Goal: Information Seeking & Learning: Learn about a topic

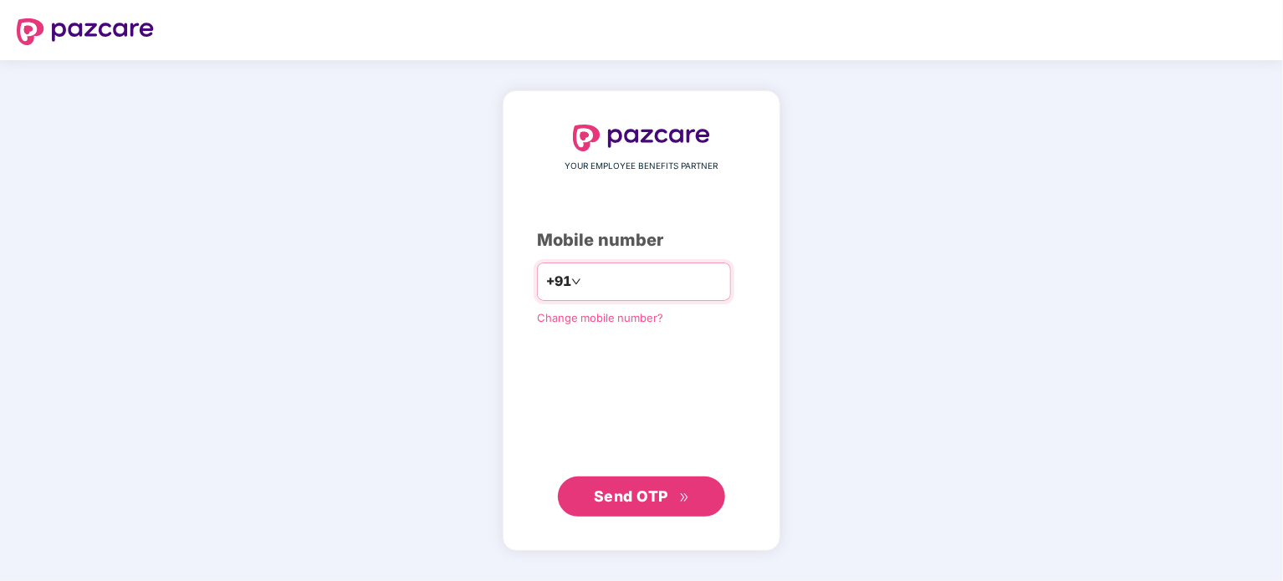
click at [623, 284] on input "number" at bounding box center [652, 281] width 137 height 27
type input "**********"
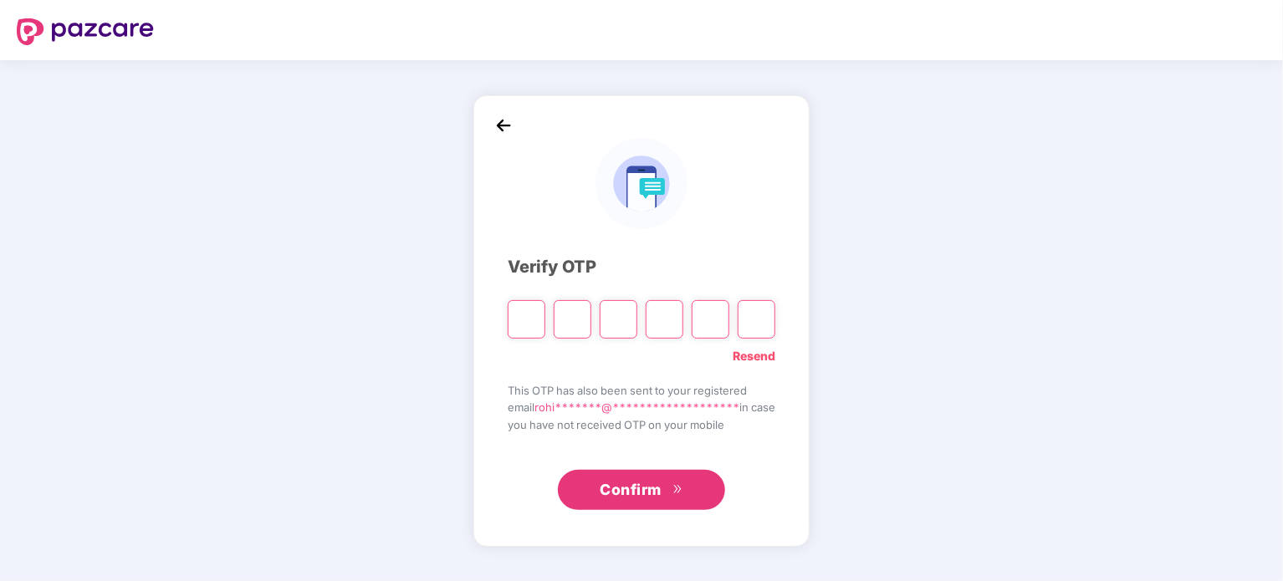
click at [532, 314] on input "Please enter verification code. Digit 1" at bounding box center [527, 319] width 38 height 38
paste input "*"
type input "*"
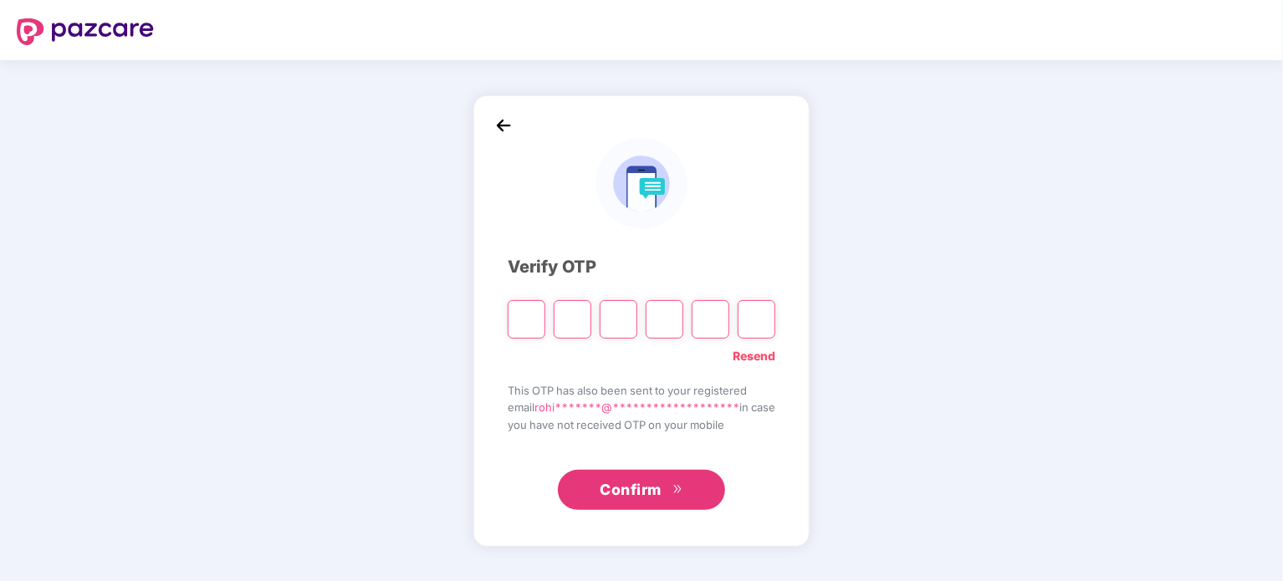
type input "*"
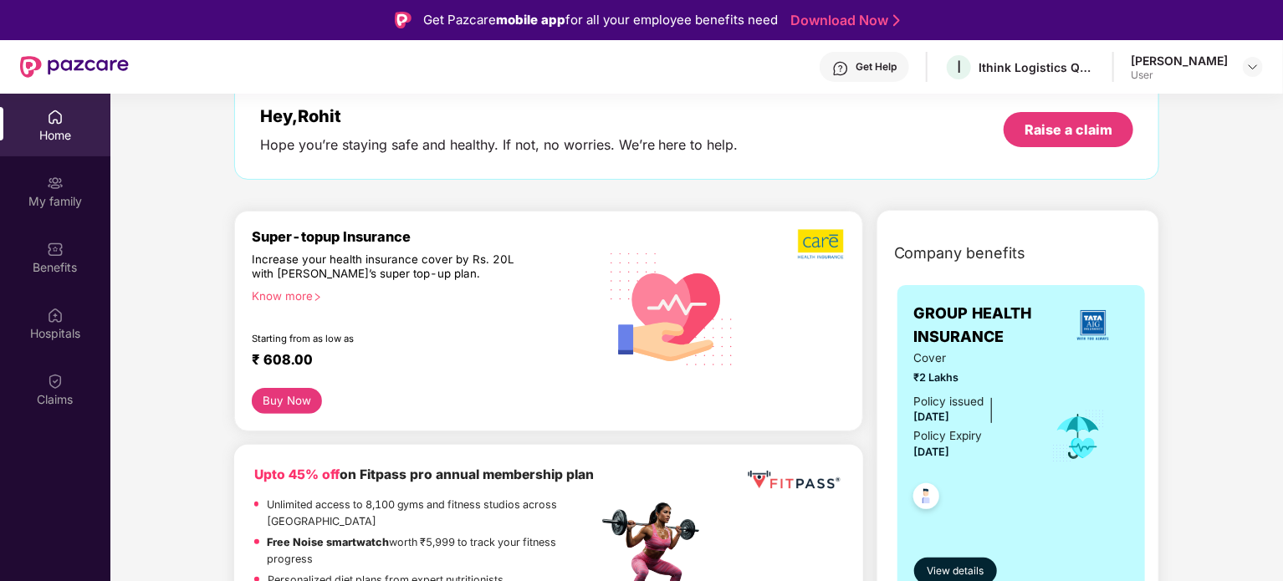
scroll to position [96, 0]
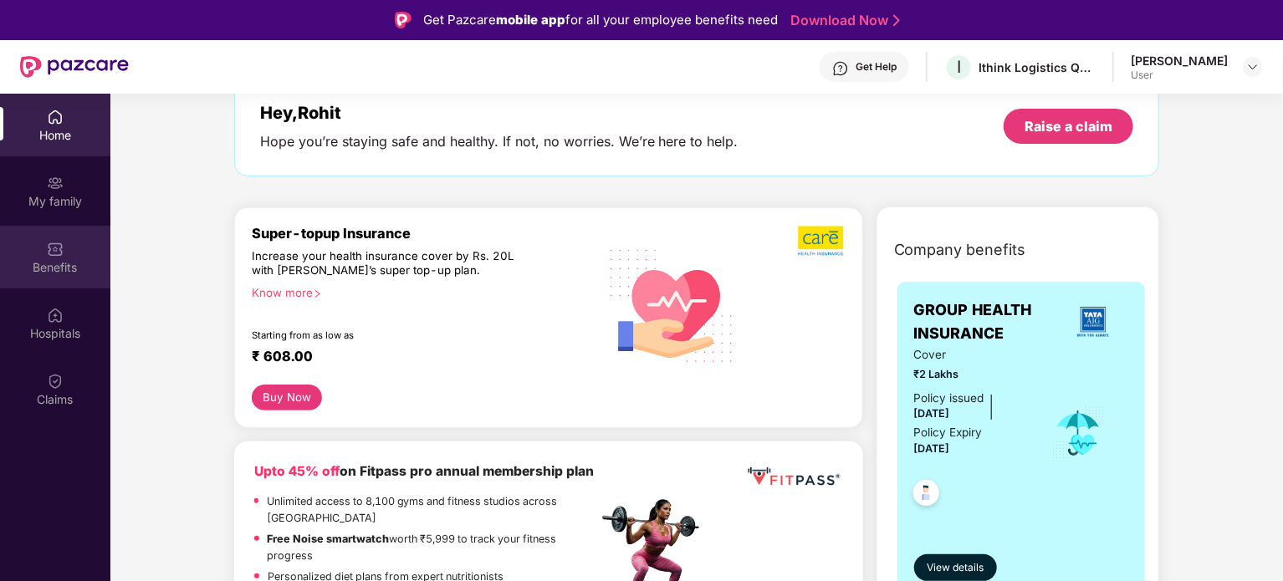
click at [79, 275] on div "Benefits" at bounding box center [55, 267] width 110 height 17
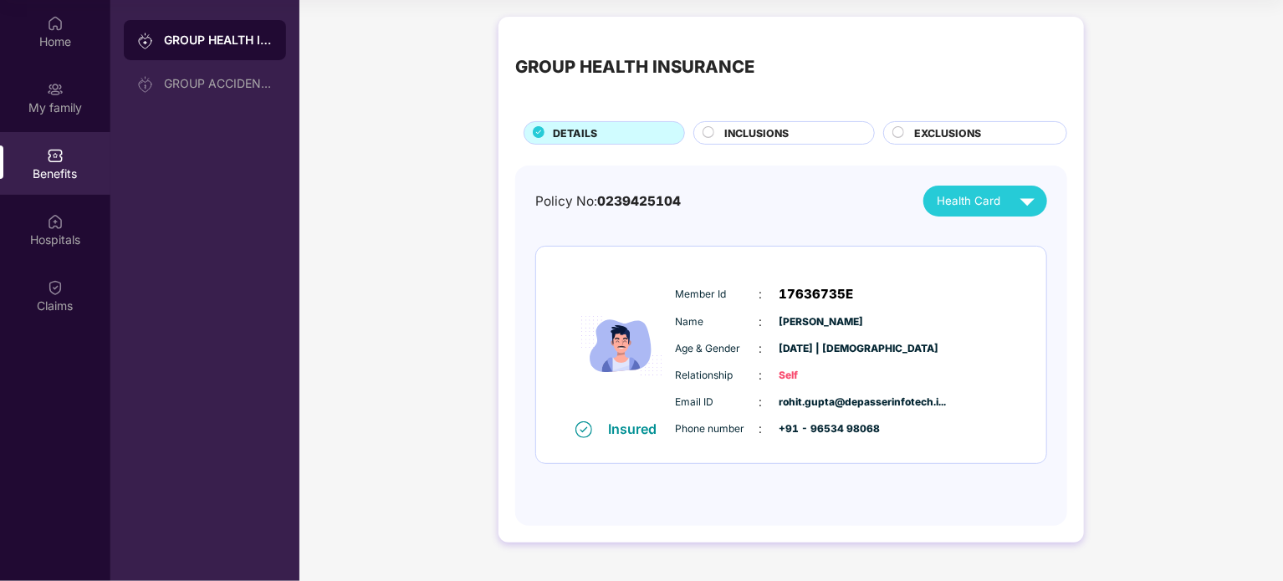
scroll to position [93, 0]
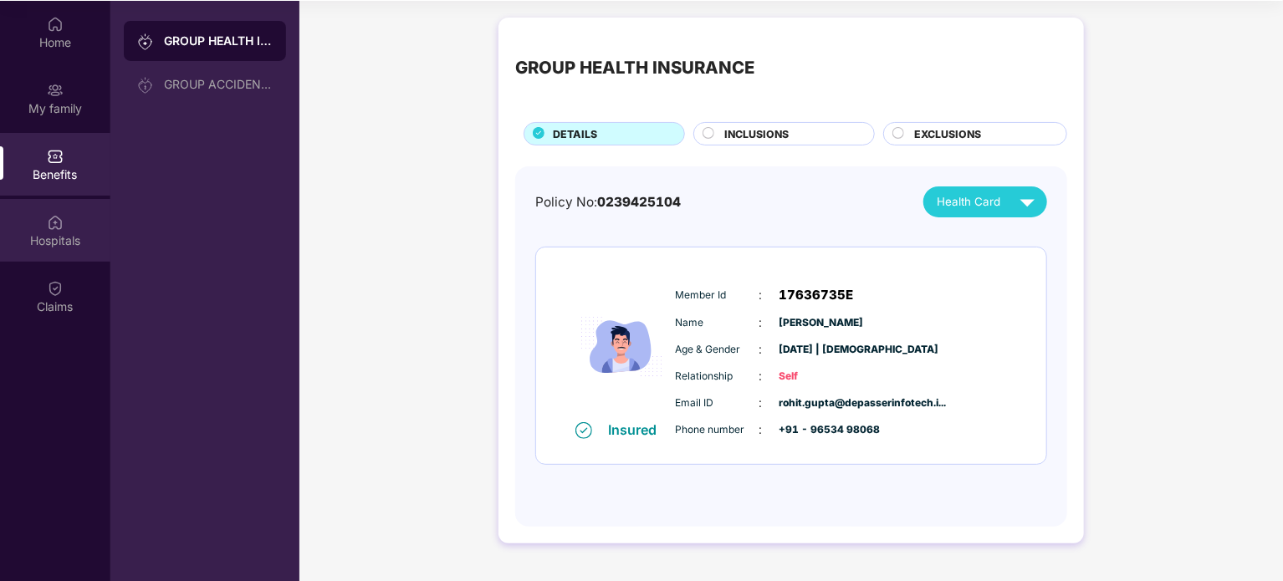
click at [54, 217] on img at bounding box center [55, 222] width 17 height 17
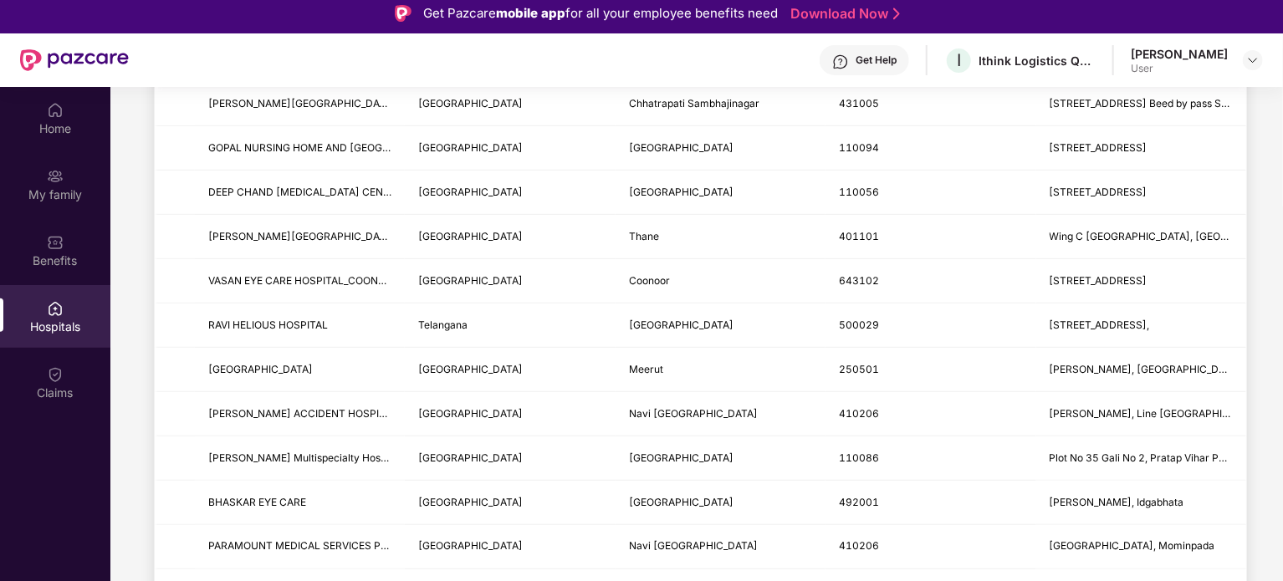
scroll to position [0, 0]
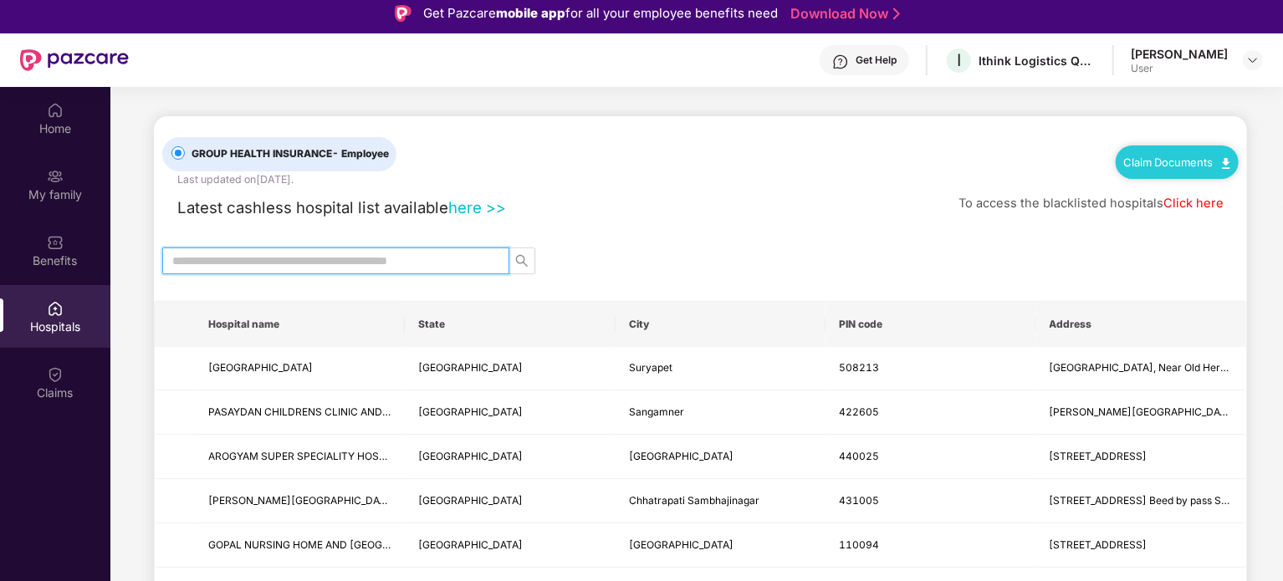
click at [448, 263] on input "text" at bounding box center [329, 261] width 314 height 18
click at [522, 257] on icon "search" at bounding box center [521, 260] width 13 height 13
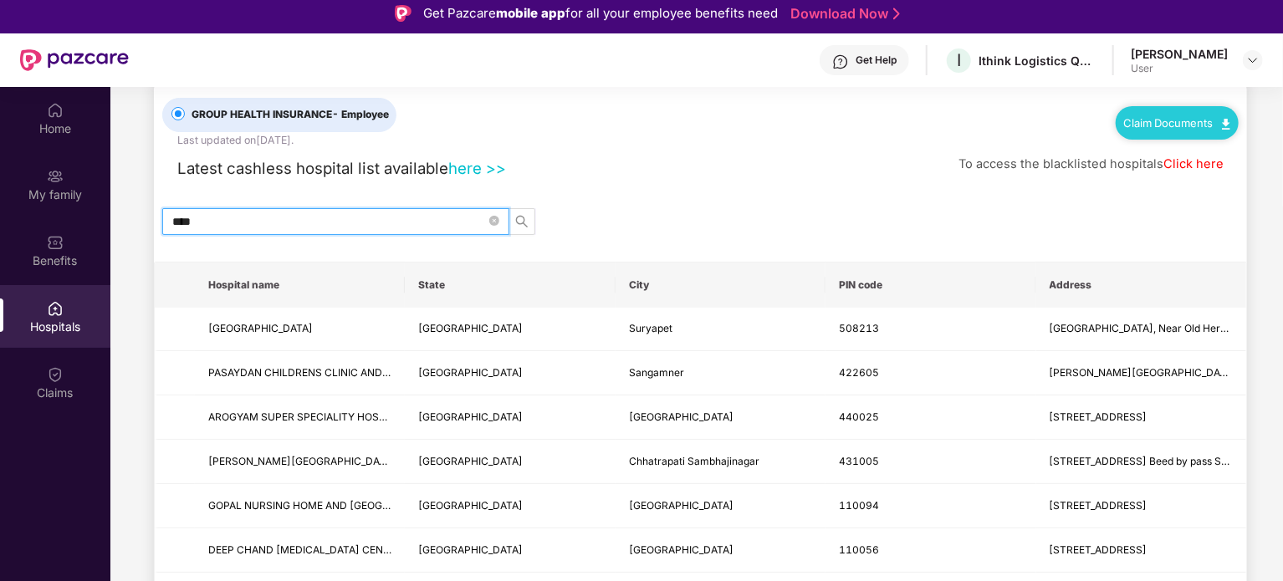
scroll to position [40, 0]
click at [522, 214] on icon "search" at bounding box center [521, 220] width 13 height 13
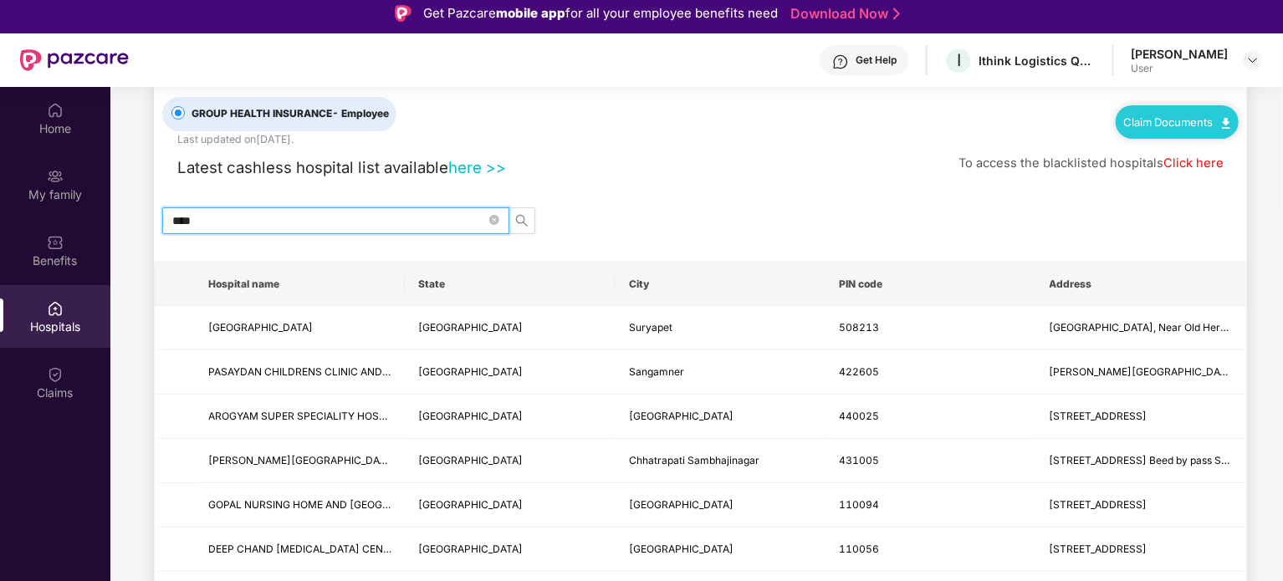
click at [375, 212] on input "****" at bounding box center [329, 221] width 314 height 18
click at [523, 220] on icon "search" at bounding box center [522, 220] width 12 height 12
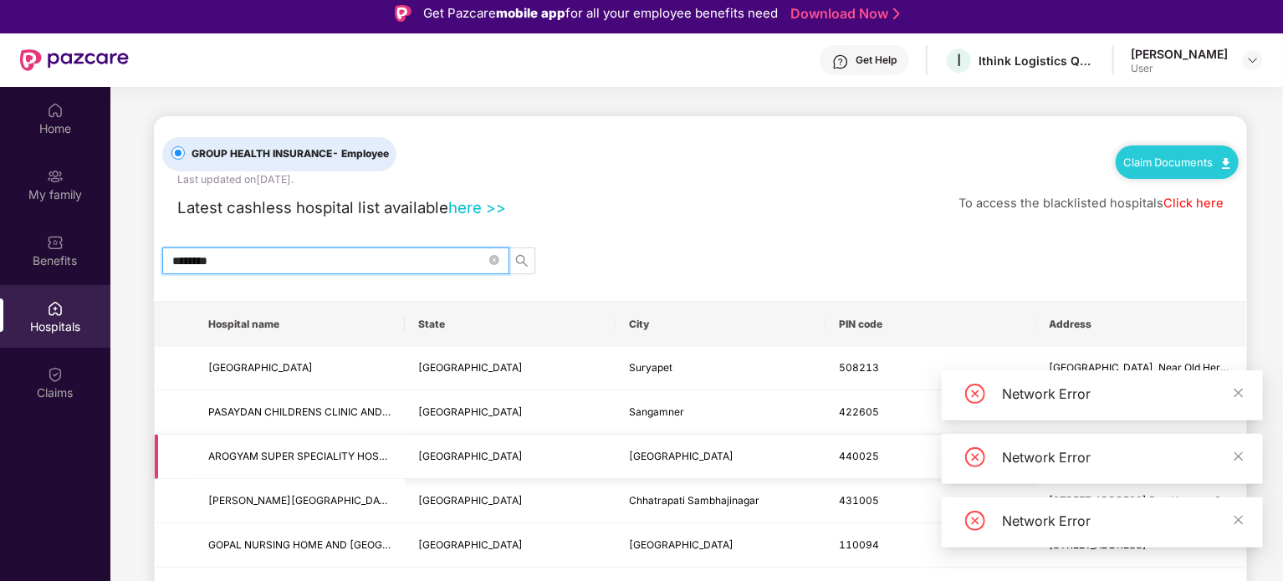
scroll to position [0, 0]
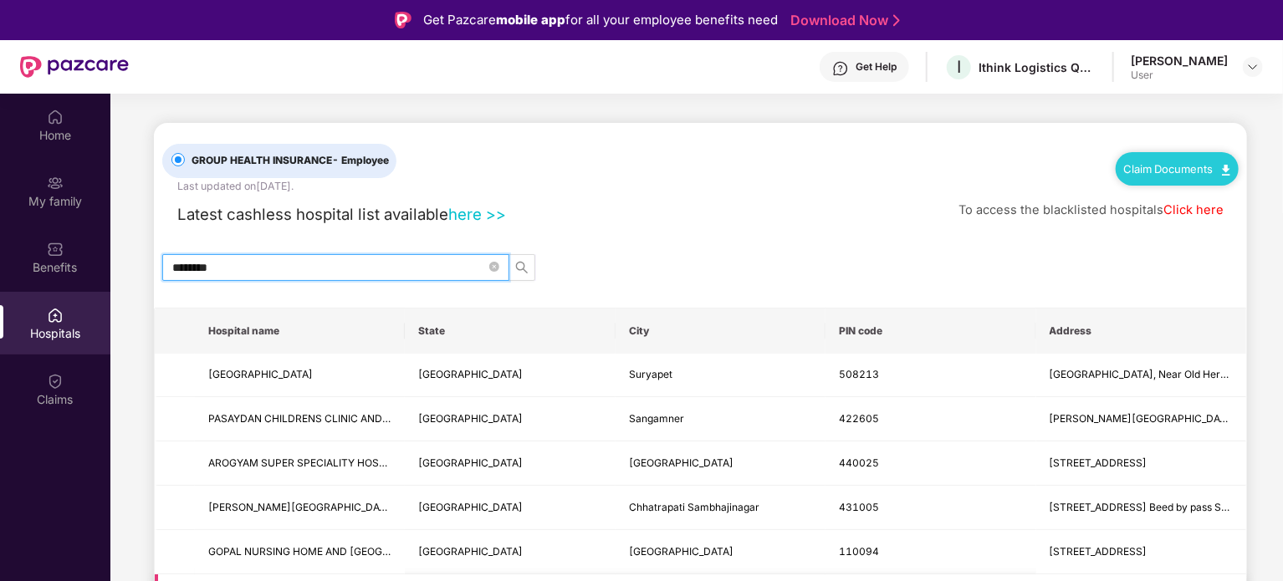
type input "********"
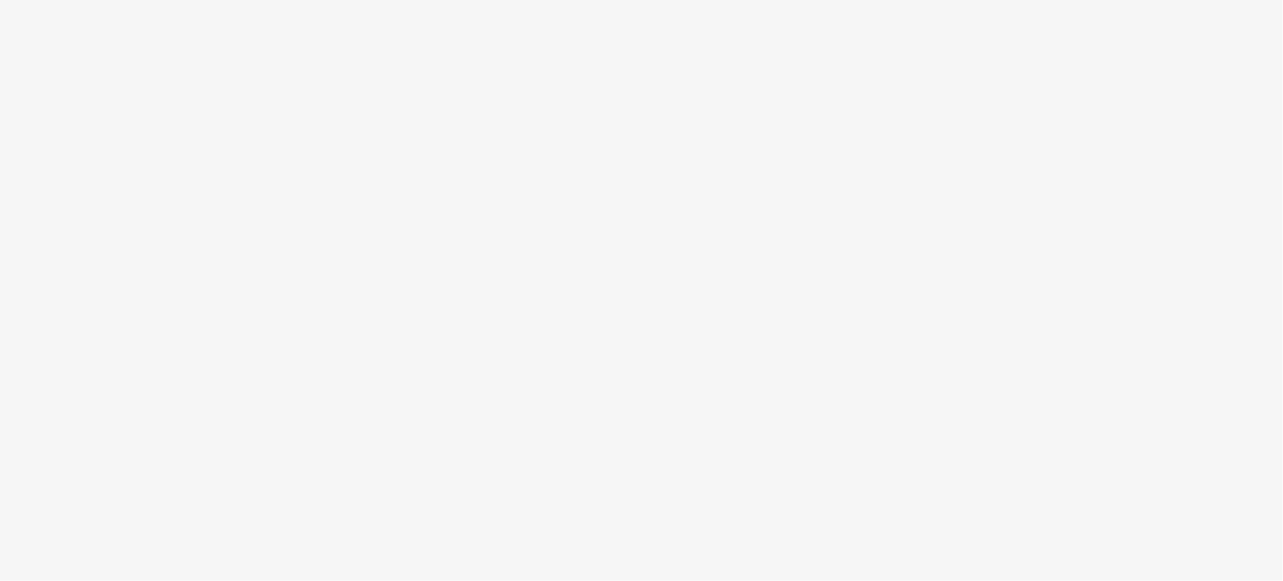
click at [160, 292] on body at bounding box center [641, 290] width 1283 height 581
drag, startPoint x: 160, startPoint y: 292, endPoint x: 173, endPoint y: 375, distance: 84.7
click at [173, 375] on body at bounding box center [641, 290] width 1283 height 581
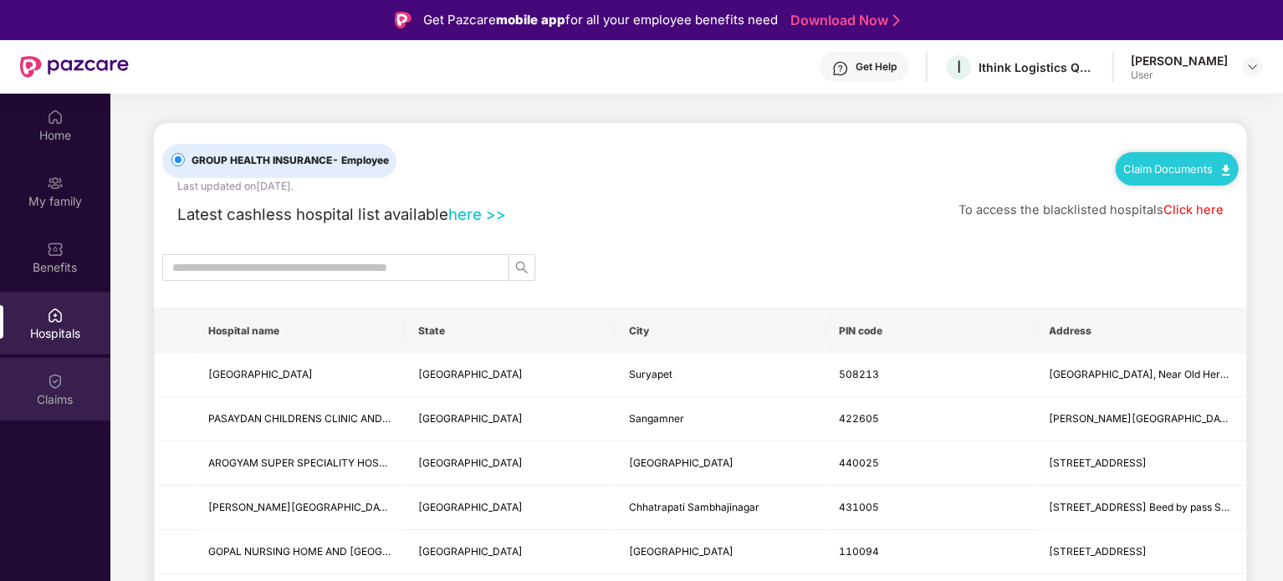
click at [57, 380] on img at bounding box center [55, 381] width 17 height 17
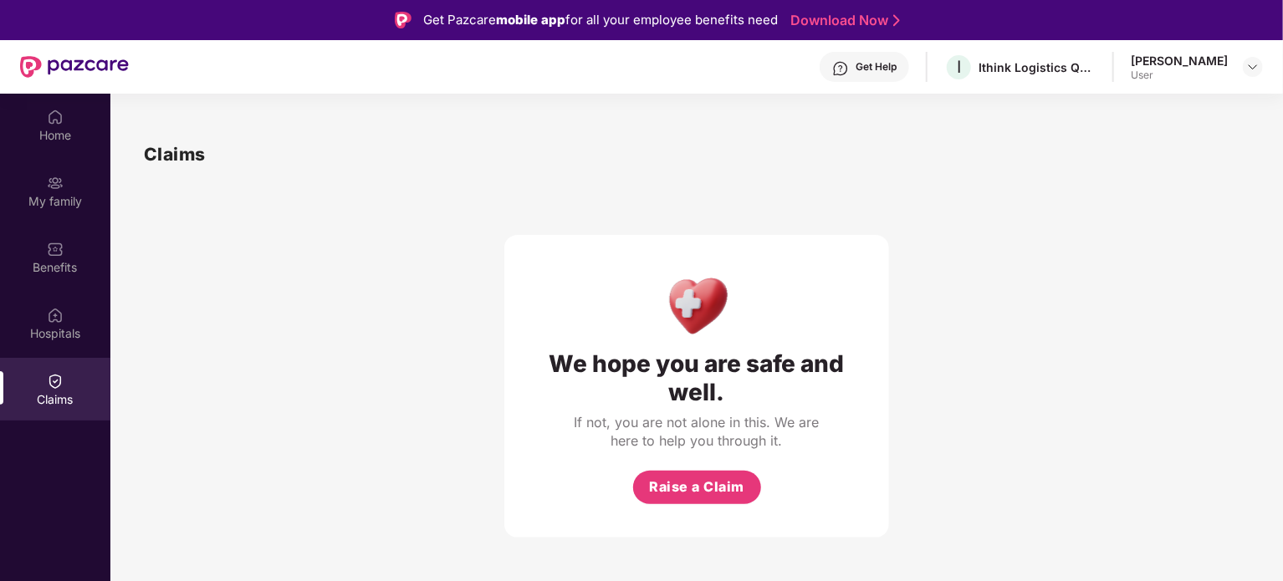
scroll to position [29, 0]
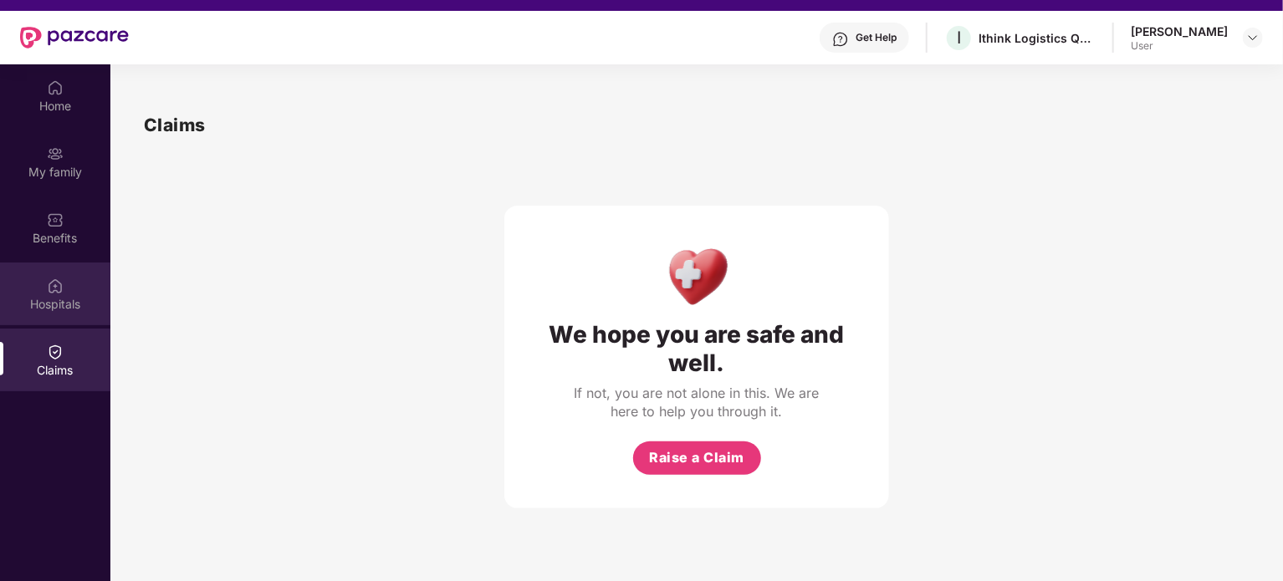
click at [77, 304] on div "Hospitals" at bounding box center [55, 304] width 110 height 17
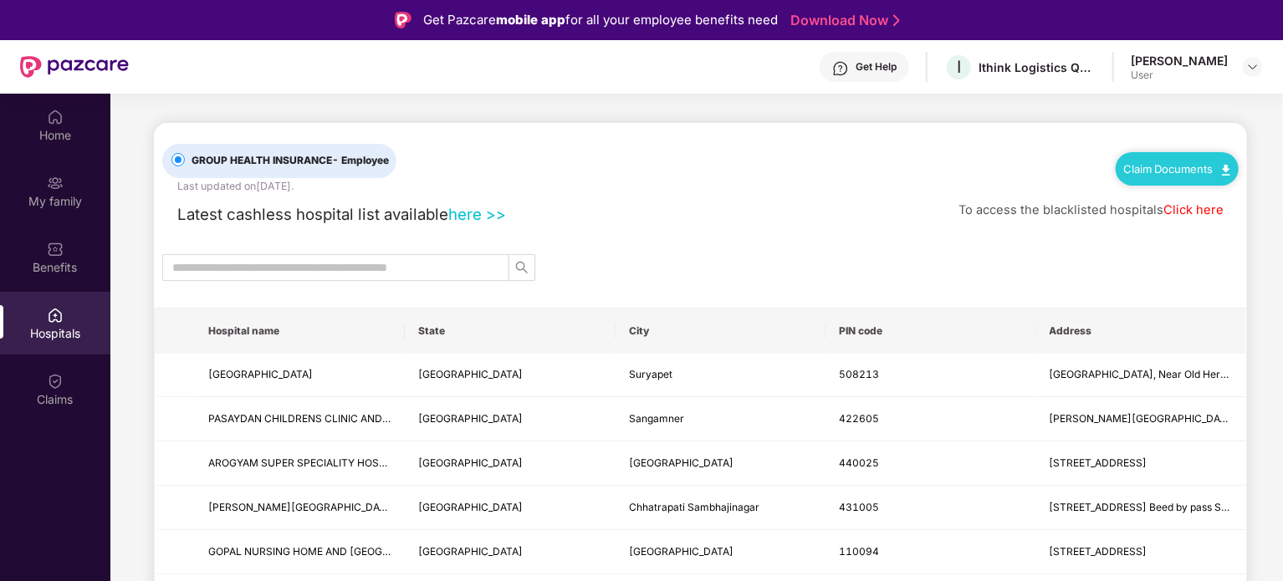
click at [290, 159] on span "GROUP HEALTH INSURANCE - Employee" at bounding box center [290, 161] width 211 height 16
click at [67, 275] on div "Benefits" at bounding box center [55, 267] width 110 height 17
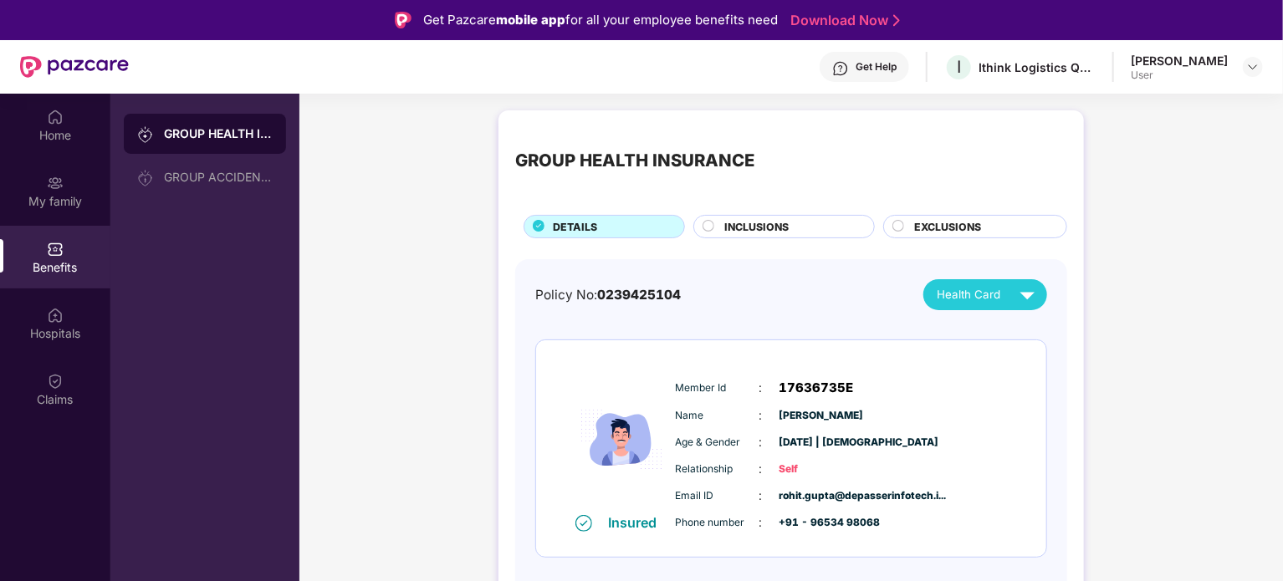
click at [778, 221] on span "INCLUSIONS" at bounding box center [756, 227] width 64 height 16
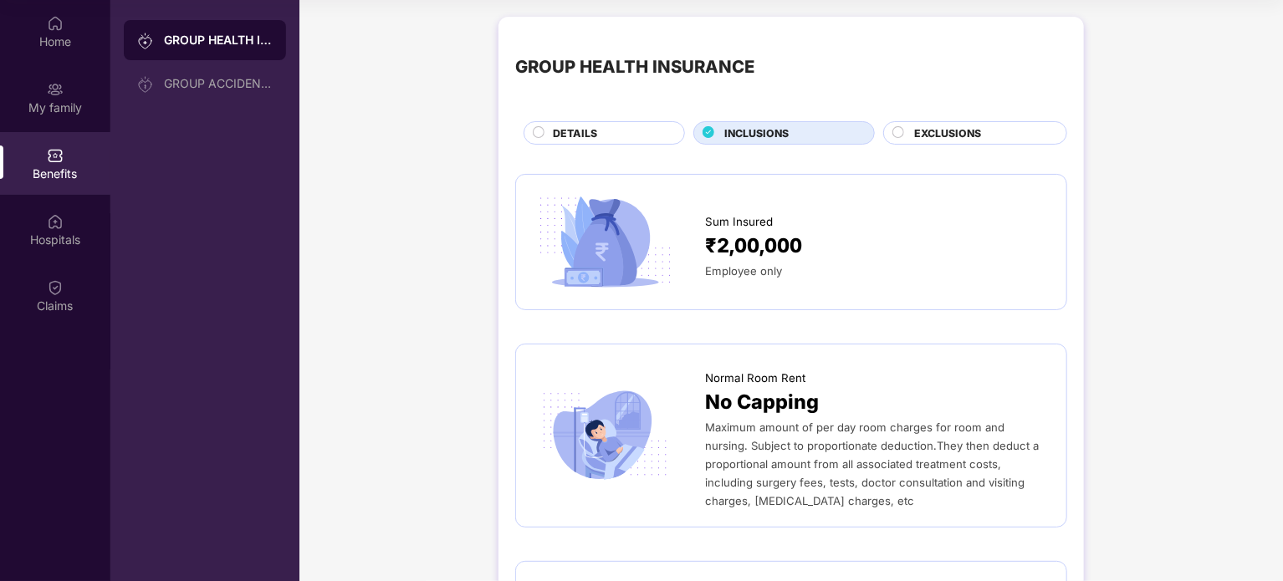
click at [960, 135] on span "EXCLUSIONS" at bounding box center [947, 133] width 67 height 16
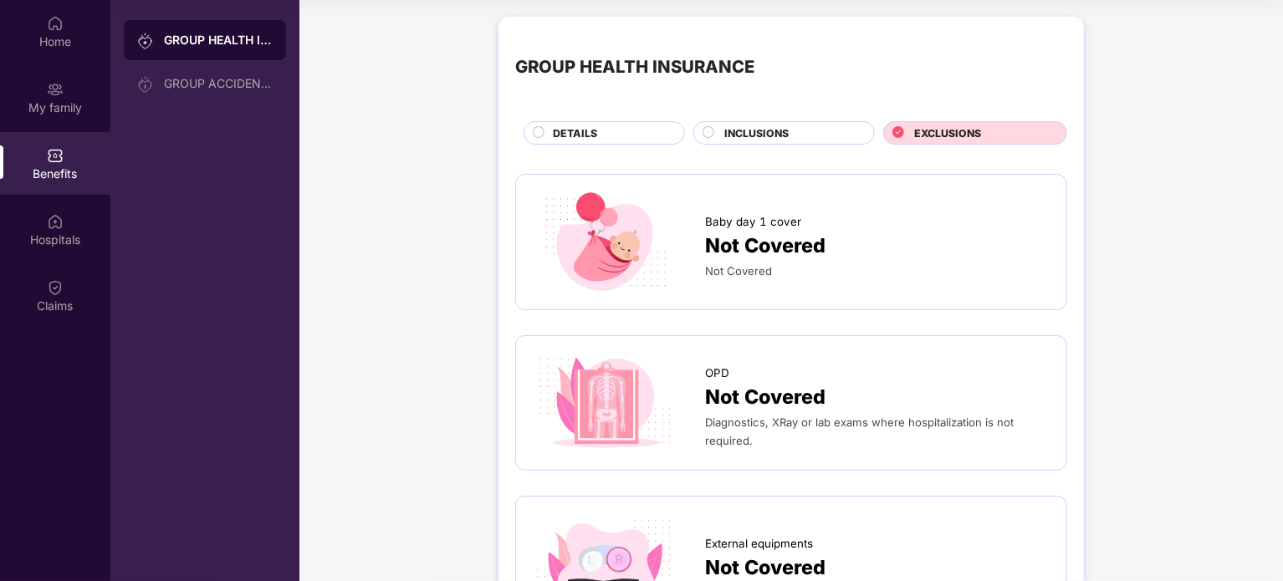
click at [638, 136] on div "DETAILS" at bounding box center [609, 134] width 131 height 18
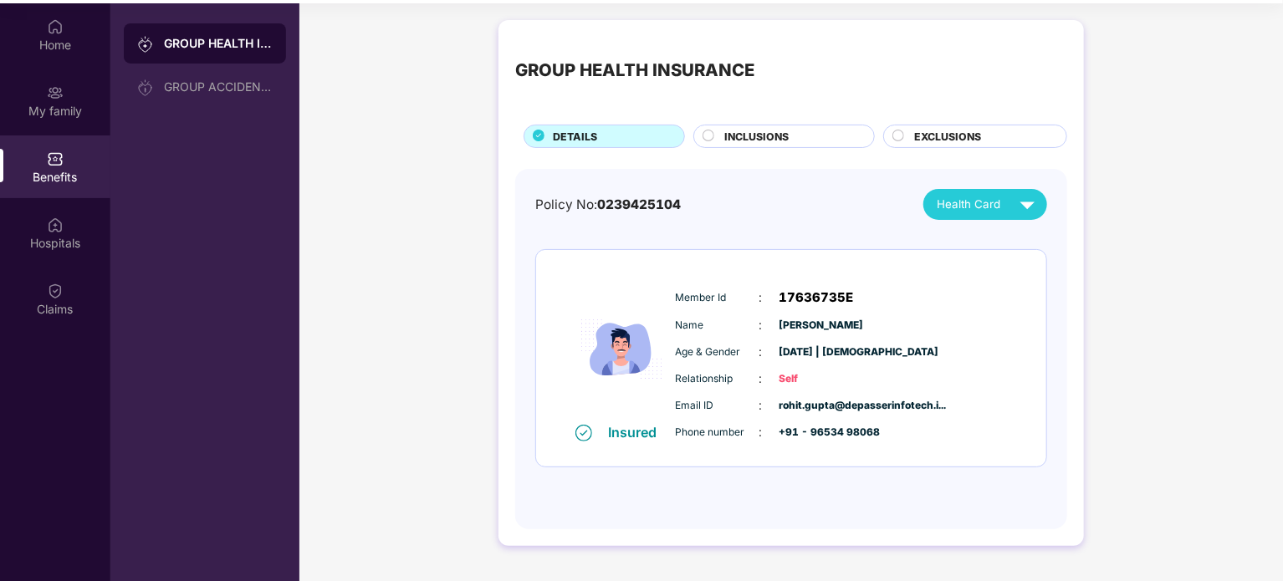
scroll to position [94, 0]
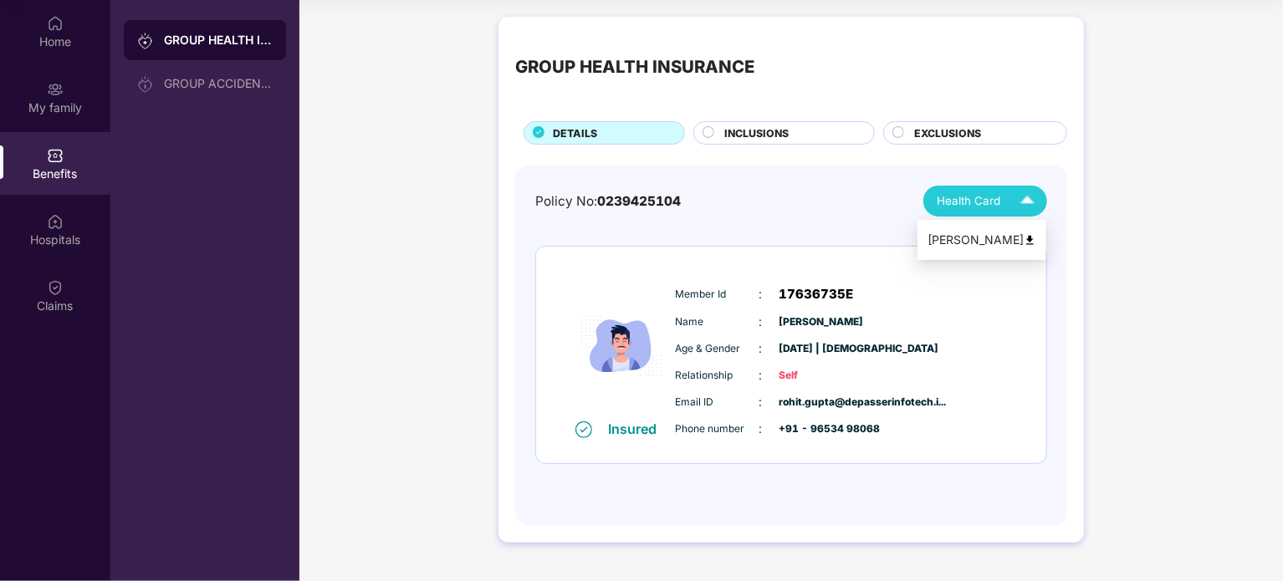
click at [1036, 197] on img at bounding box center [1027, 200] width 29 height 29
click at [788, 191] on div "Policy No: 0239425104 Health Card" at bounding box center [791, 201] width 512 height 31
drag, startPoint x: 732, startPoint y: 198, endPoint x: 518, endPoint y: 200, distance: 214.1
click at [518, 200] on div "Policy No: 0239425104 Health Card Insured Member Id : 17636735E Name : Rohit Ar…" at bounding box center [791, 346] width 552 height 360
click at [779, 177] on div "Policy No: 0239425104 Health Card Insured Member Id : 17636735E Name : Rohit Ar…" at bounding box center [791, 346] width 552 height 360
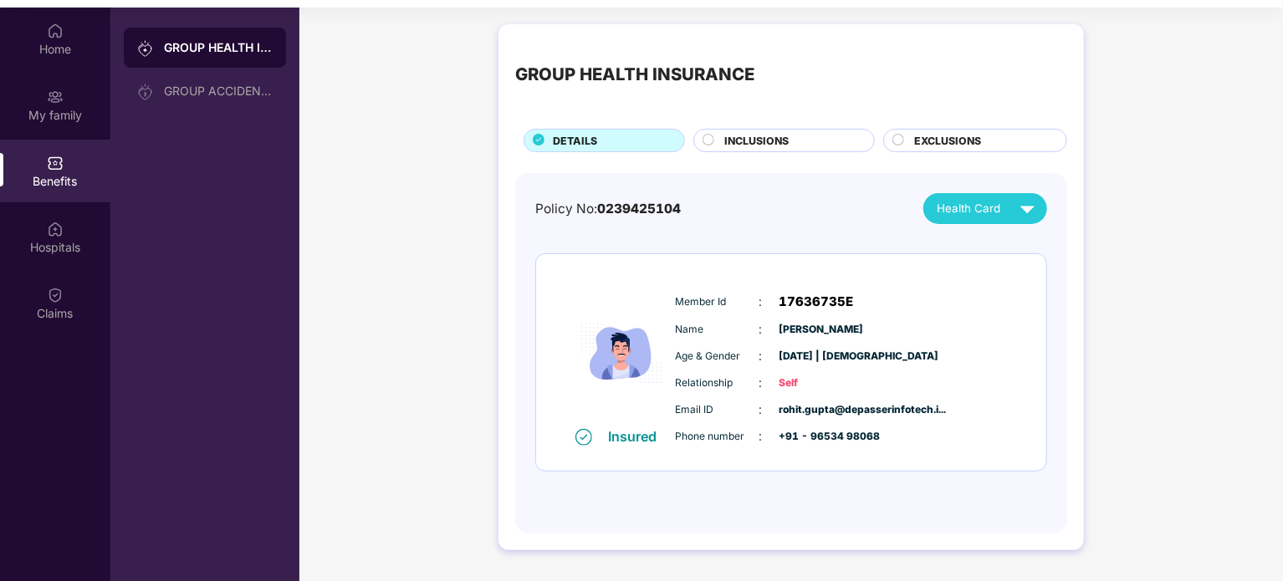
scroll to position [0, 0]
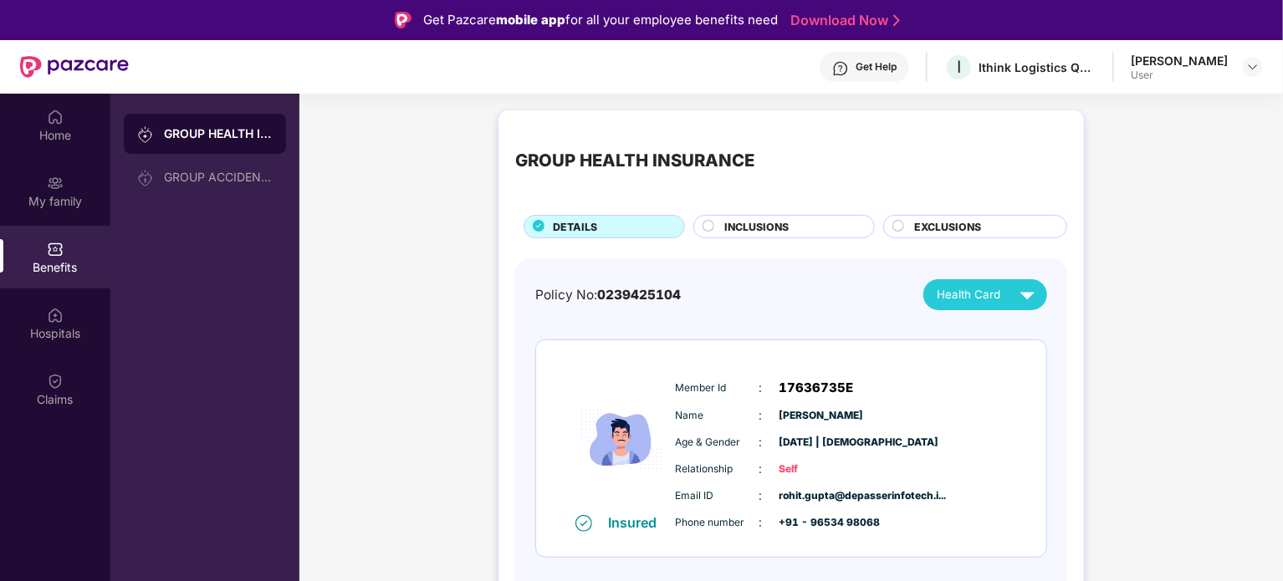
click at [217, 136] on div "GROUP HEALTH INSURANCE" at bounding box center [218, 133] width 109 height 17
click at [215, 176] on div "GROUP ACCIDENTAL INSURANCE" at bounding box center [218, 177] width 109 height 13
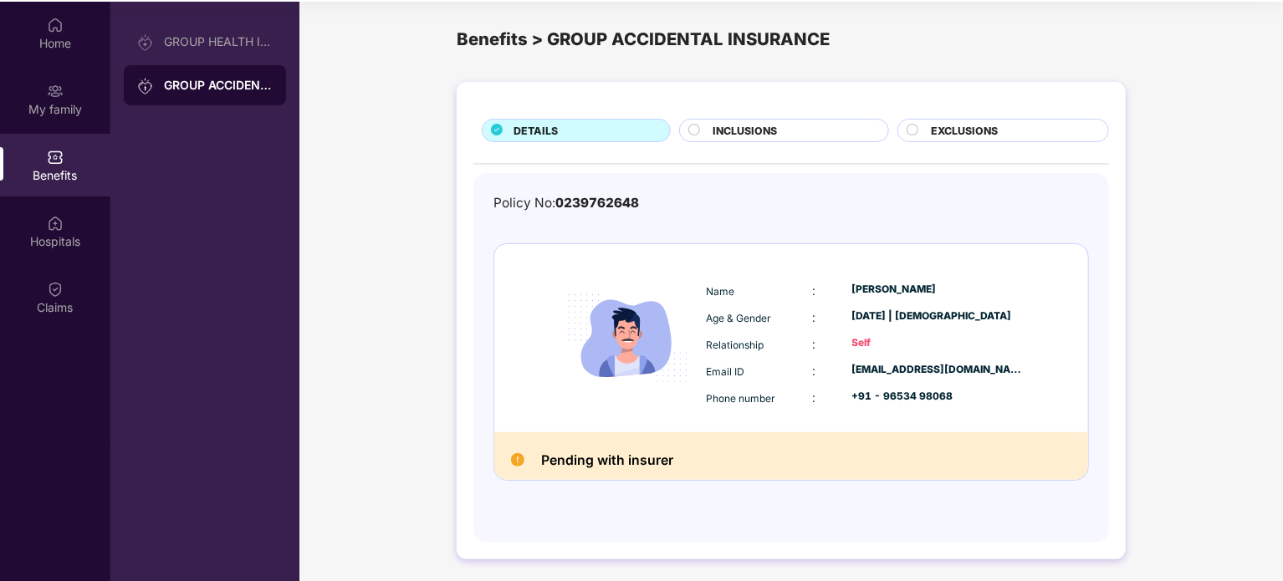
scroll to position [94, 0]
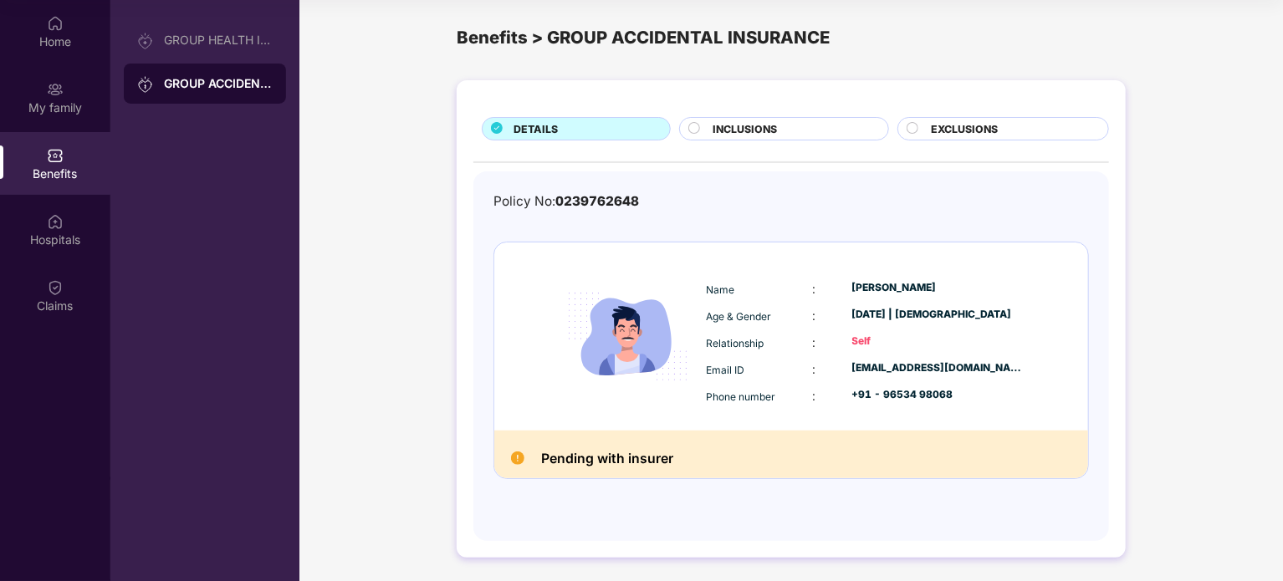
click at [787, 123] on div "INCLUSIONS" at bounding box center [791, 130] width 175 height 18
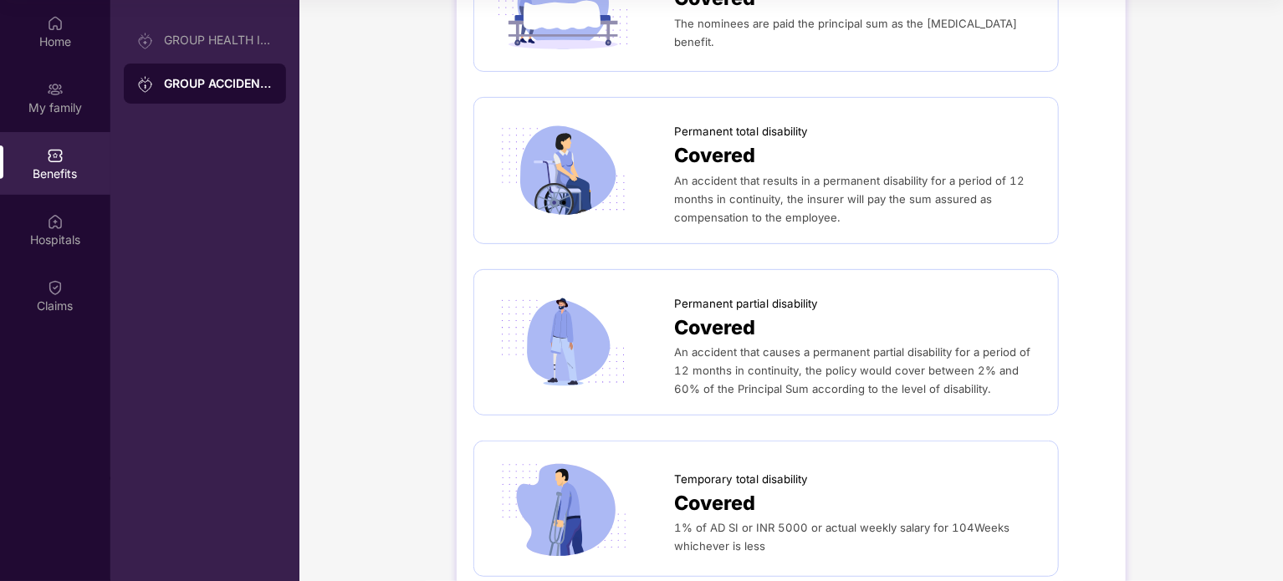
scroll to position [0, 0]
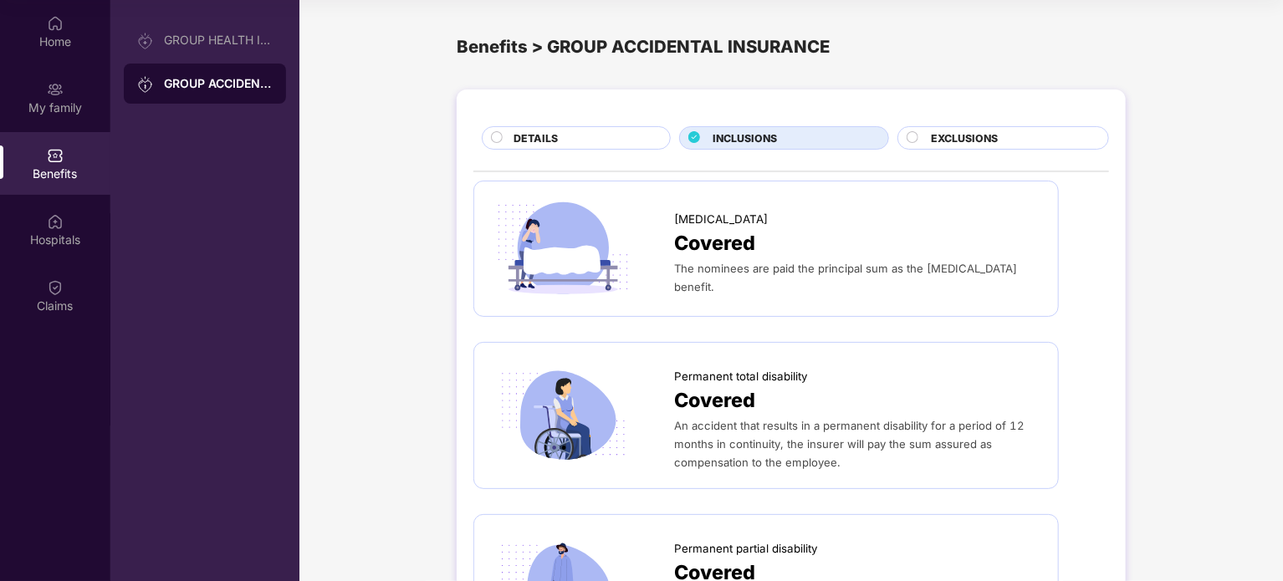
click at [991, 126] on div "EXCLUSIONS" at bounding box center [1003, 137] width 212 height 23
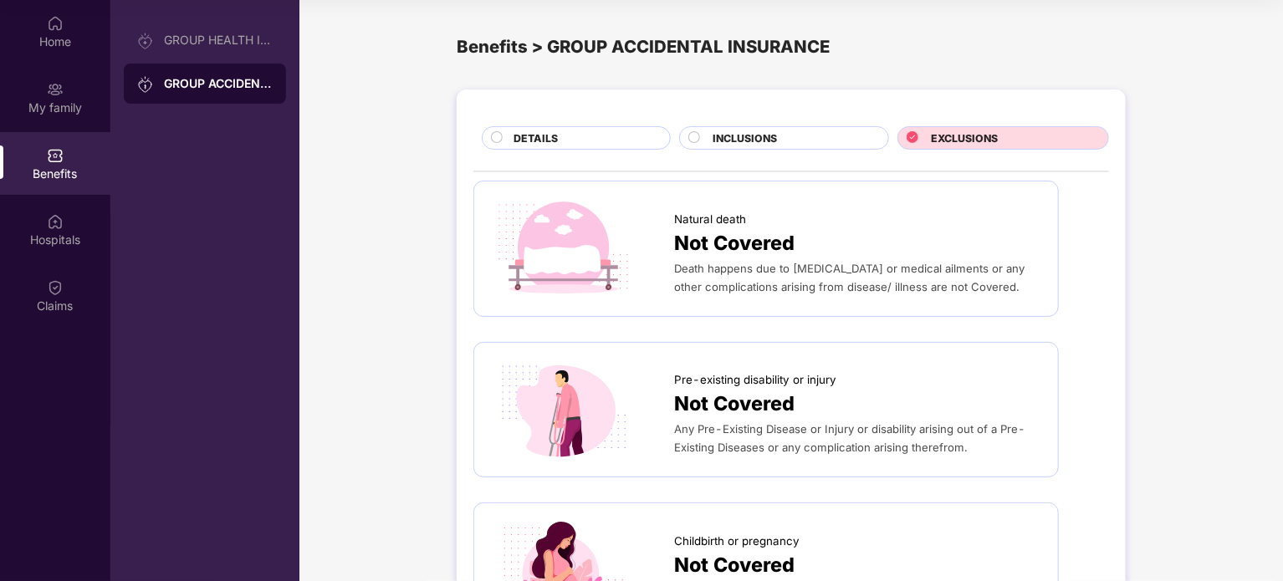
click at [513, 131] on span "DETAILS" at bounding box center [535, 138] width 44 height 16
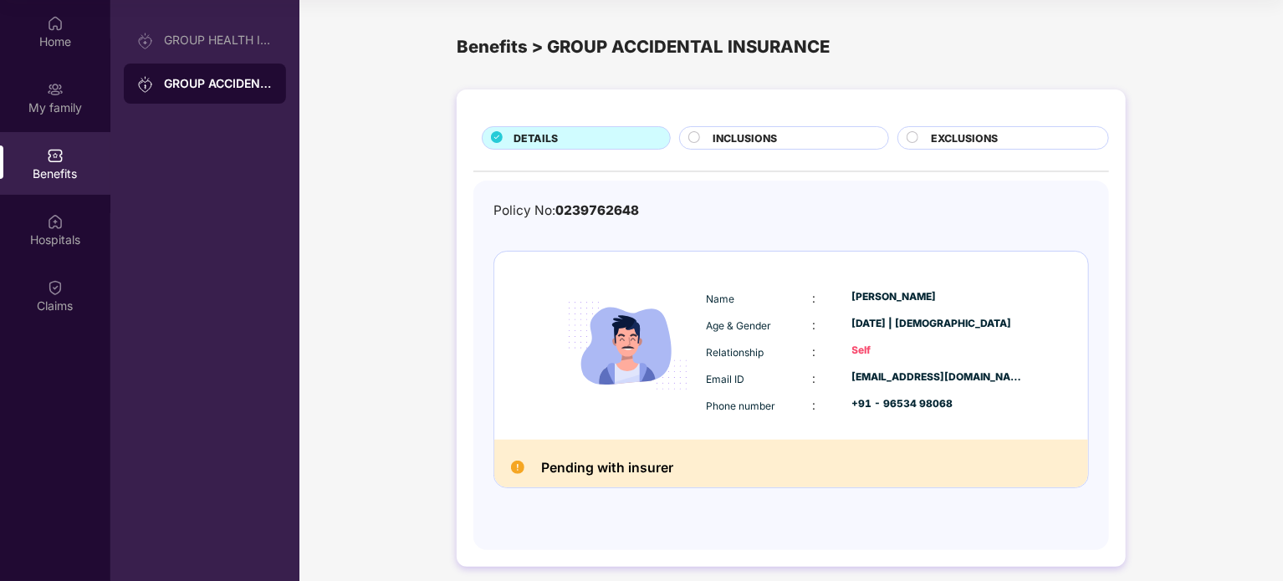
click at [856, 347] on div "Self" at bounding box center [938, 351] width 172 height 16
click at [789, 382] on div "Email ID" at bounding box center [759, 379] width 106 height 18
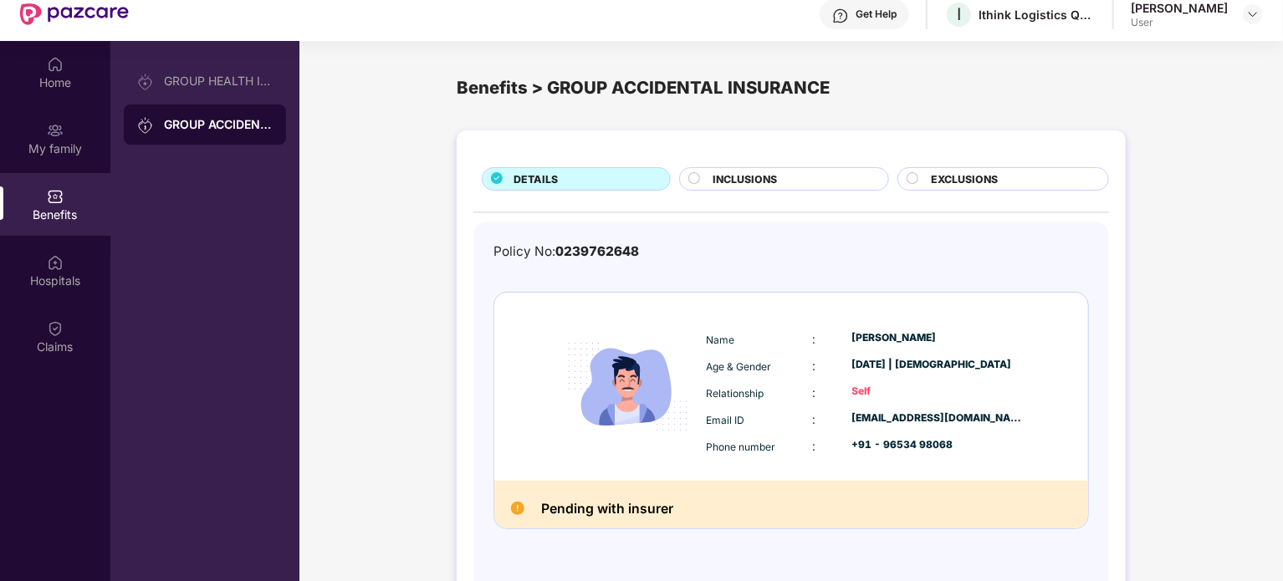
scroll to position [50, 0]
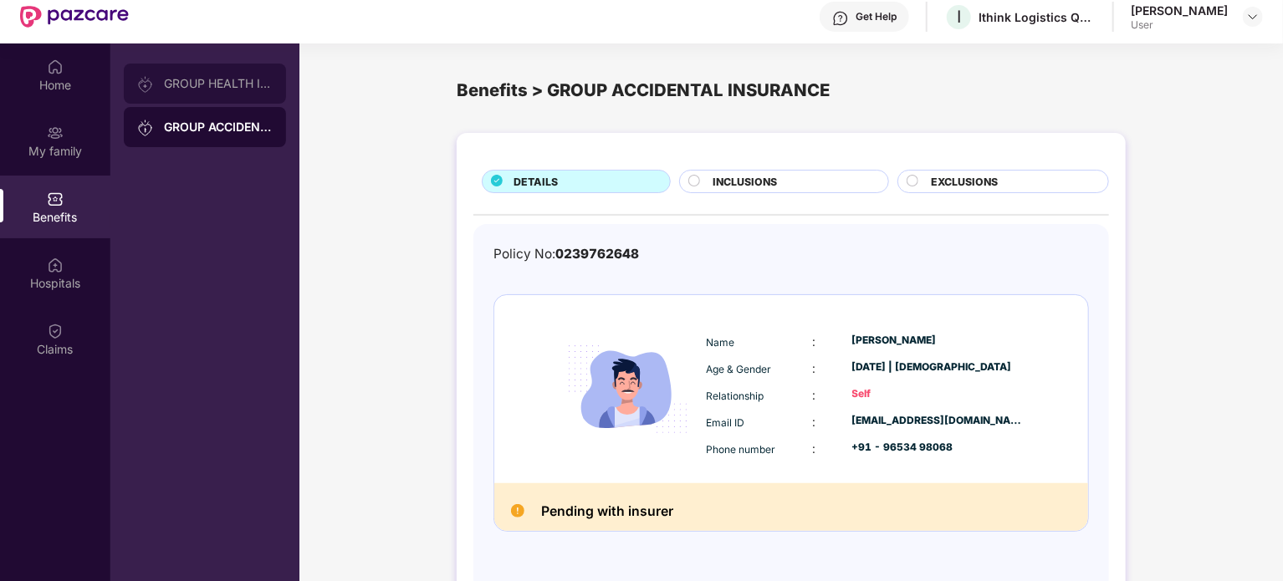
click at [248, 92] on div "GROUP HEALTH INSURANCE" at bounding box center [205, 84] width 162 height 40
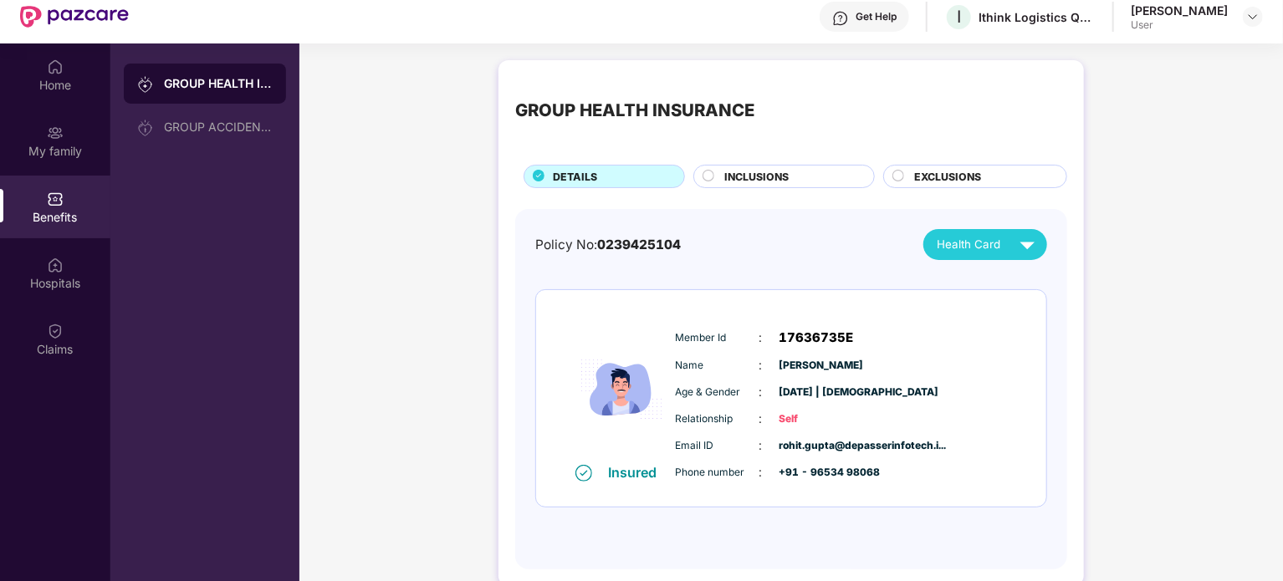
scroll to position [94, 0]
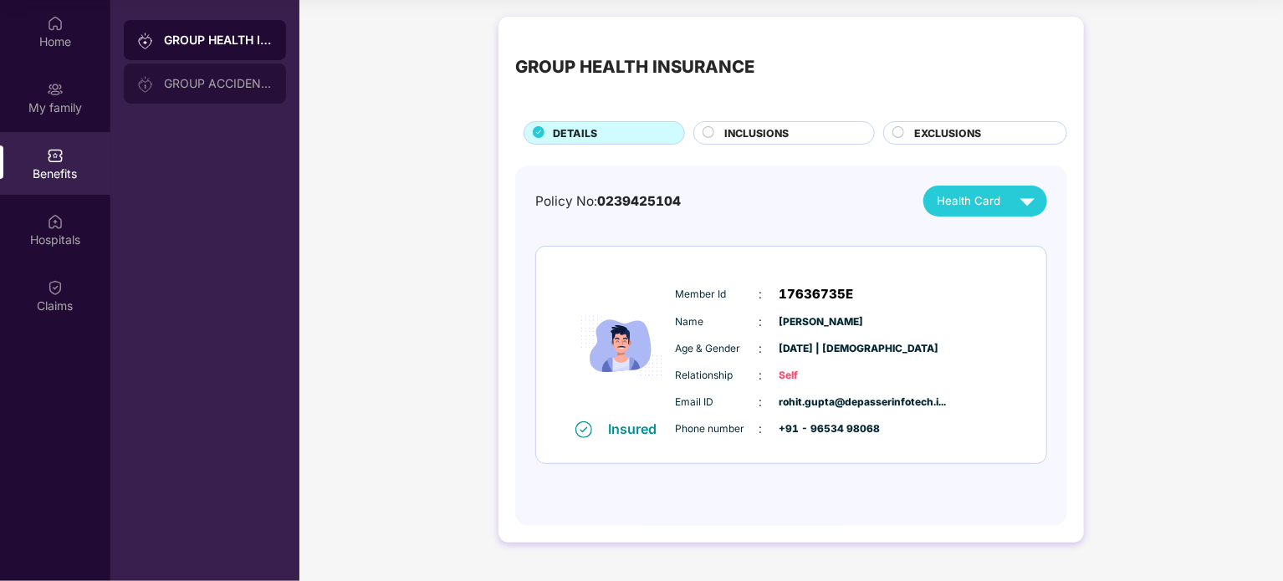
click at [225, 80] on div "GROUP ACCIDENTAL INSURANCE" at bounding box center [218, 83] width 109 height 13
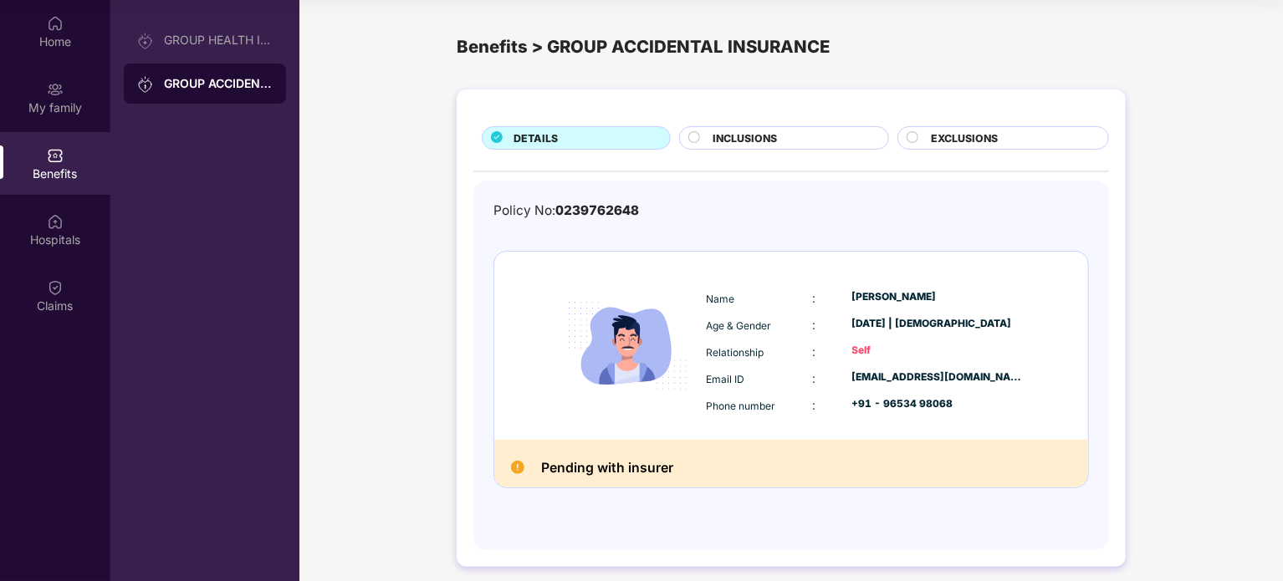
scroll to position [9, 0]
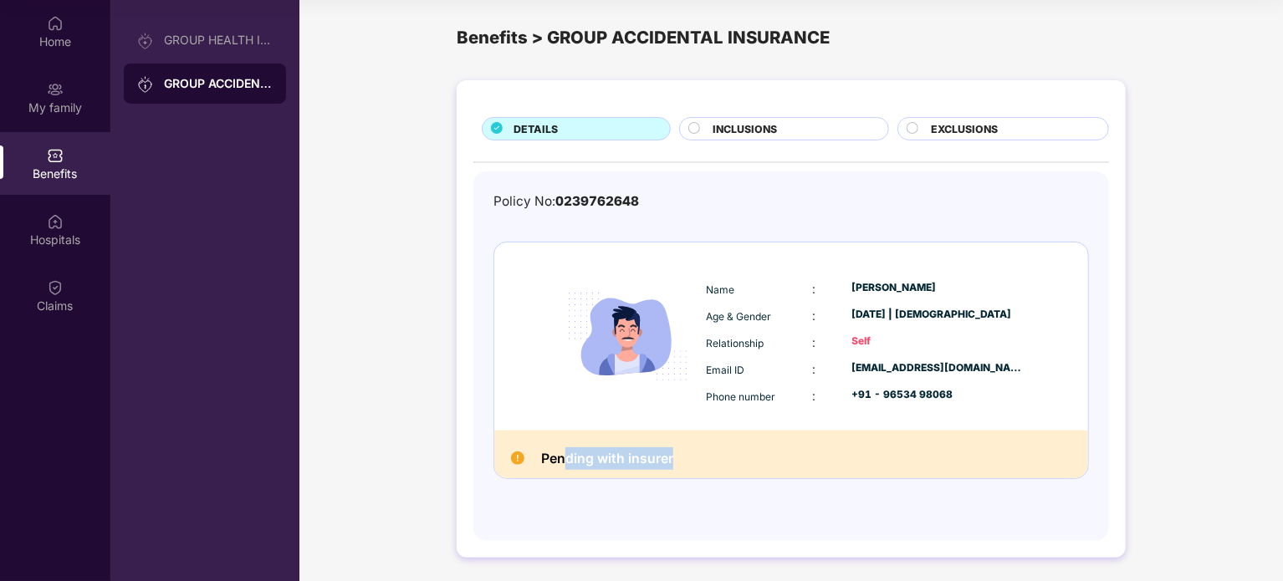
drag, startPoint x: 562, startPoint y: 451, endPoint x: 733, endPoint y: 458, distance: 171.6
click at [733, 458] on div "Pending with insurer" at bounding box center [791, 455] width 594 height 48
click at [780, 503] on div "Policy No: 0239762648 Name : Rohit Arvind gupta Age & Gender : 28 Jan 2004 | Ma…" at bounding box center [790, 355] width 595 height 329
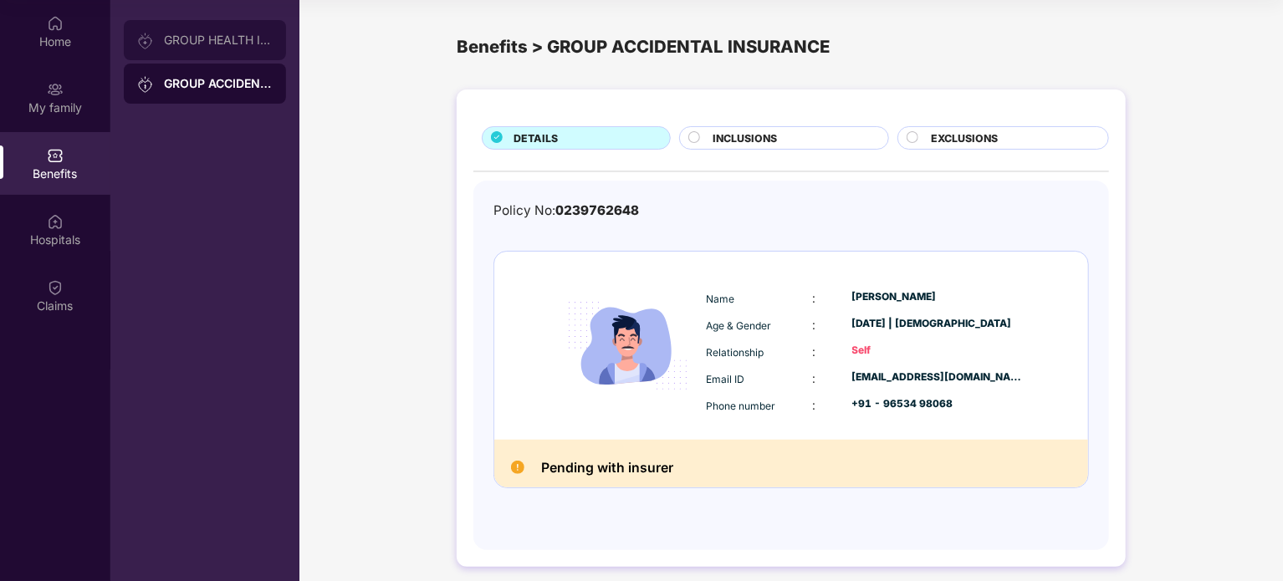
click at [197, 43] on div "GROUP HEALTH INSURANCE" at bounding box center [218, 39] width 109 height 13
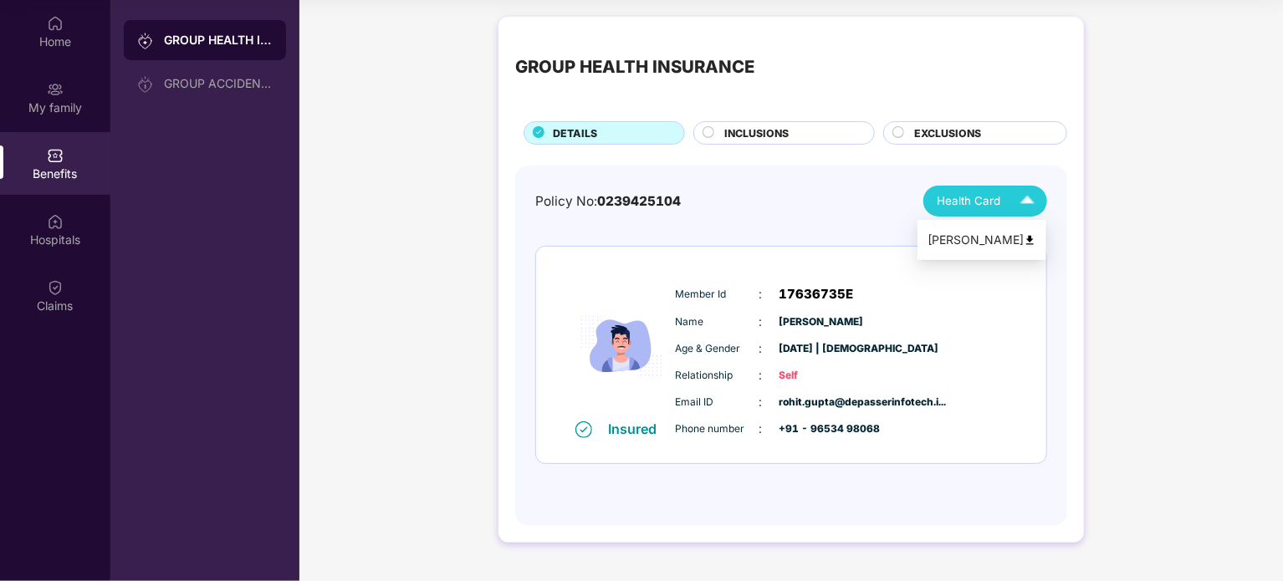
click at [947, 196] on span "Health Card" at bounding box center [969, 201] width 64 height 18
click at [738, 224] on div "Policy No: 0239425104 Health Card Insured Member Id : 17636735E Name : Rohit Ar…" at bounding box center [791, 338] width 512 height 304
click at [189, 79] on div "GROUP ACCIDENTAL INSURANCE" at bounding box center [218, 83] width 109 height 13
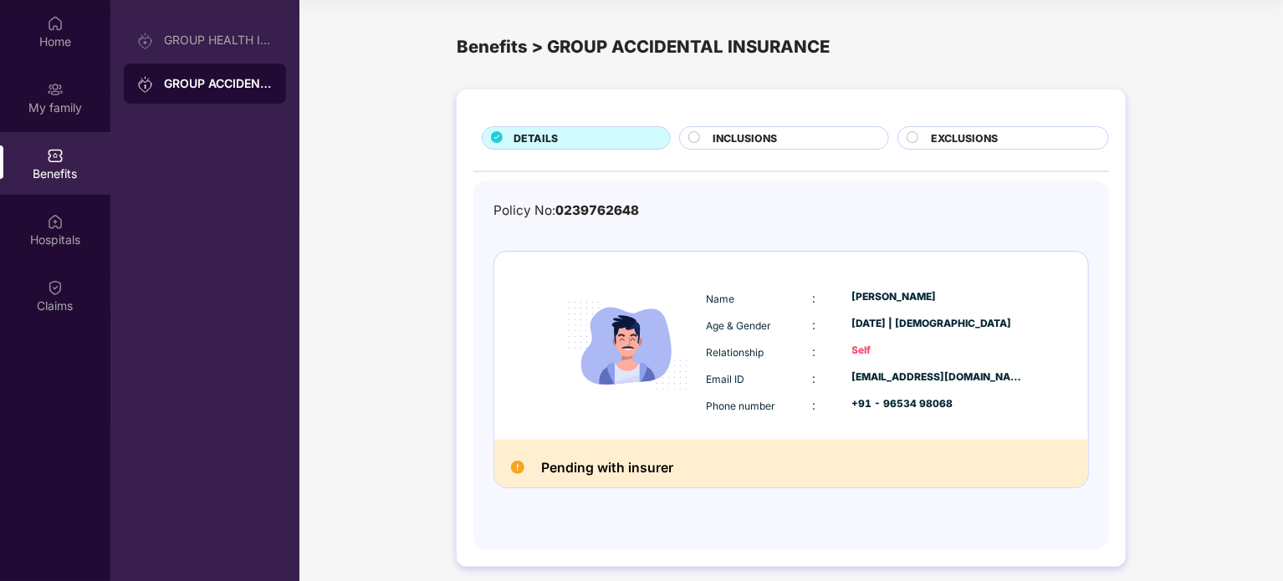
click at [962, 197] on div "Policy No: 0239762648 Name : Rohit Arvind gupta Age & Gender : 28 Jan 2004 | Ma…" at bounding box center [790, 365] width 635 height 369
click at [766, 143] on span "INCLUSIONS" at bounding box center [744, 138] width 64 height 16
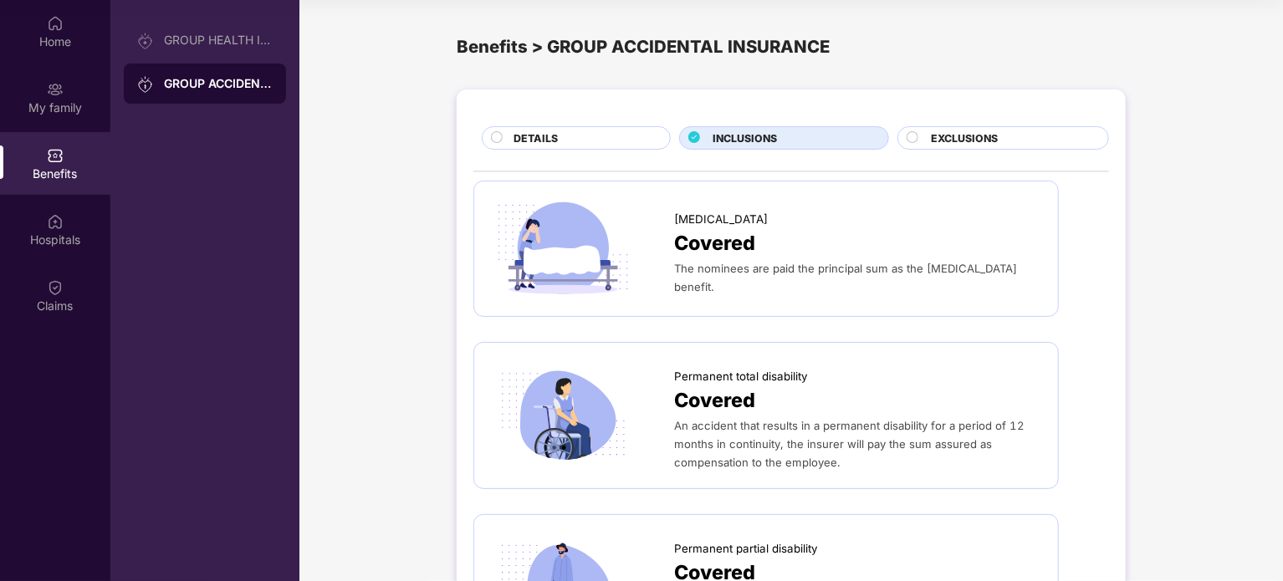
click at [963, 130] on div "EXCLUSIONS" at bounding box center [1003, 137] width 212 height 23
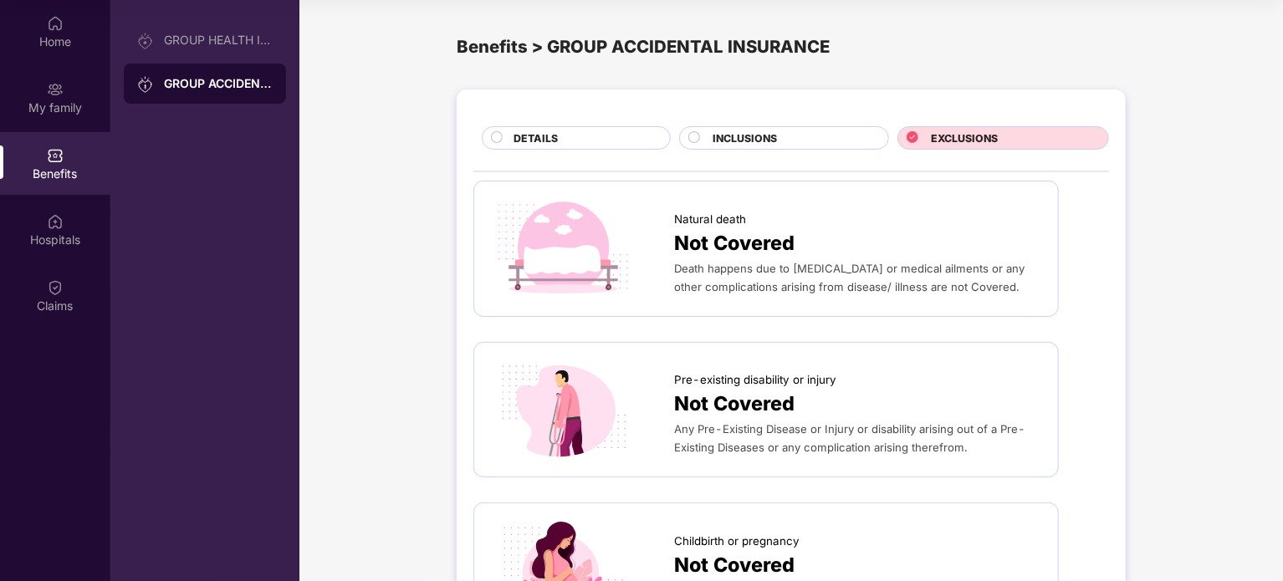
click at [573, 140] on div "DETAILS" at bounding box center [583, 139] width 156 height 18
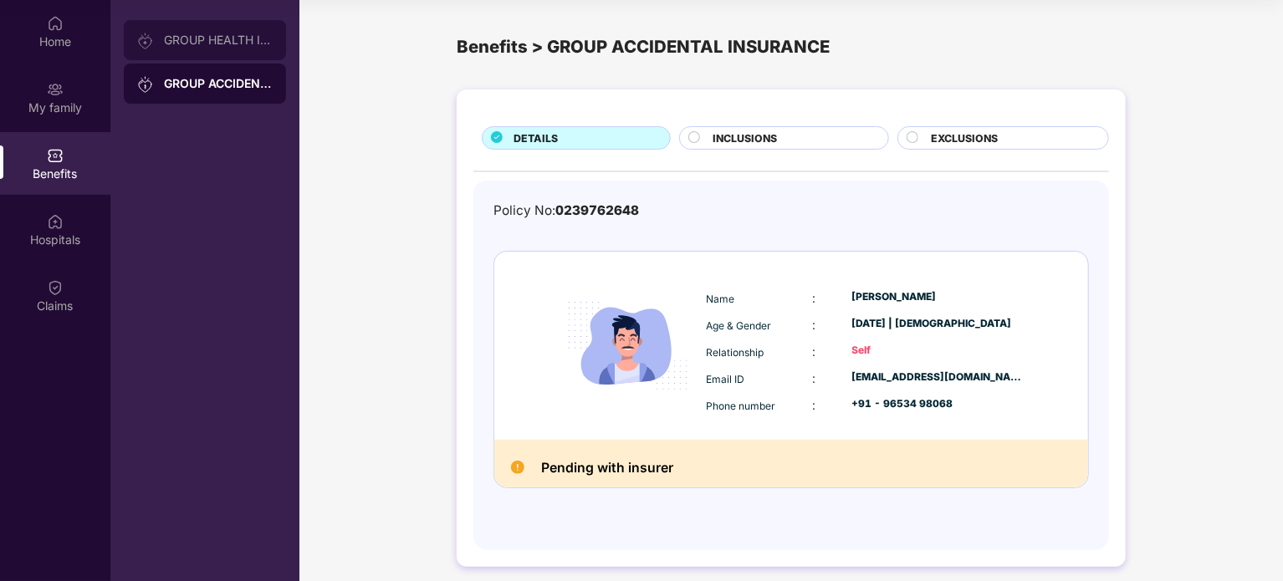
click at [210, 49] on div "GROUP HEALTH INSURANCE" at bounding box center [205, 40] width 162 height 40
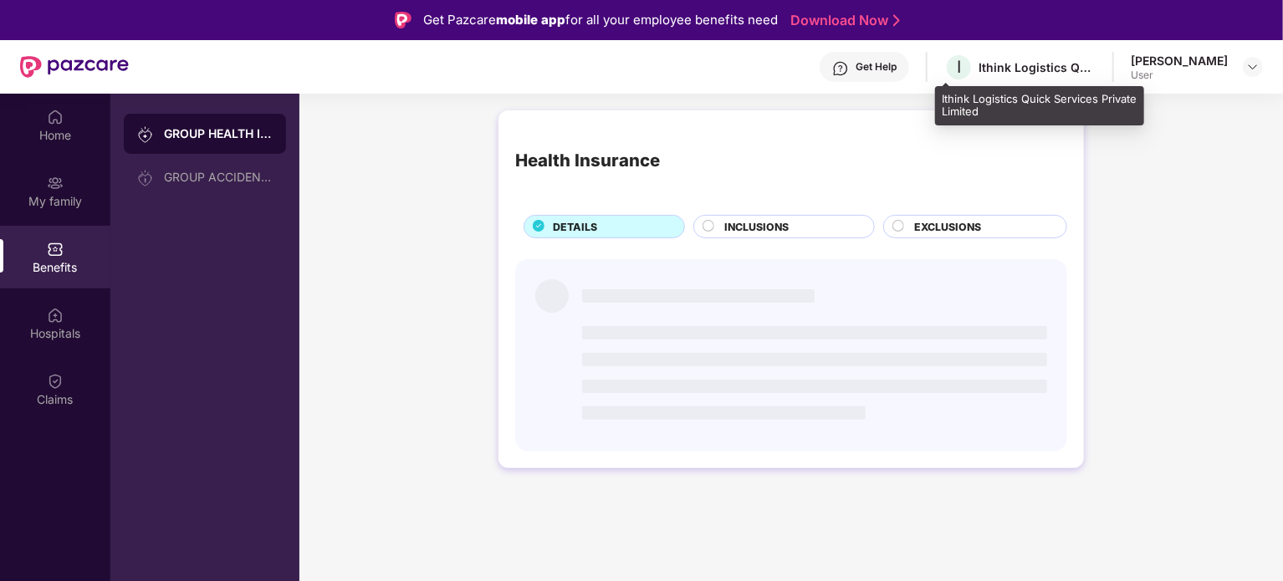
click at [1024, 64] on div "Ithink Logistics Quick Services Private Limited" at bounding box center [1036, 67] width 117 height 16
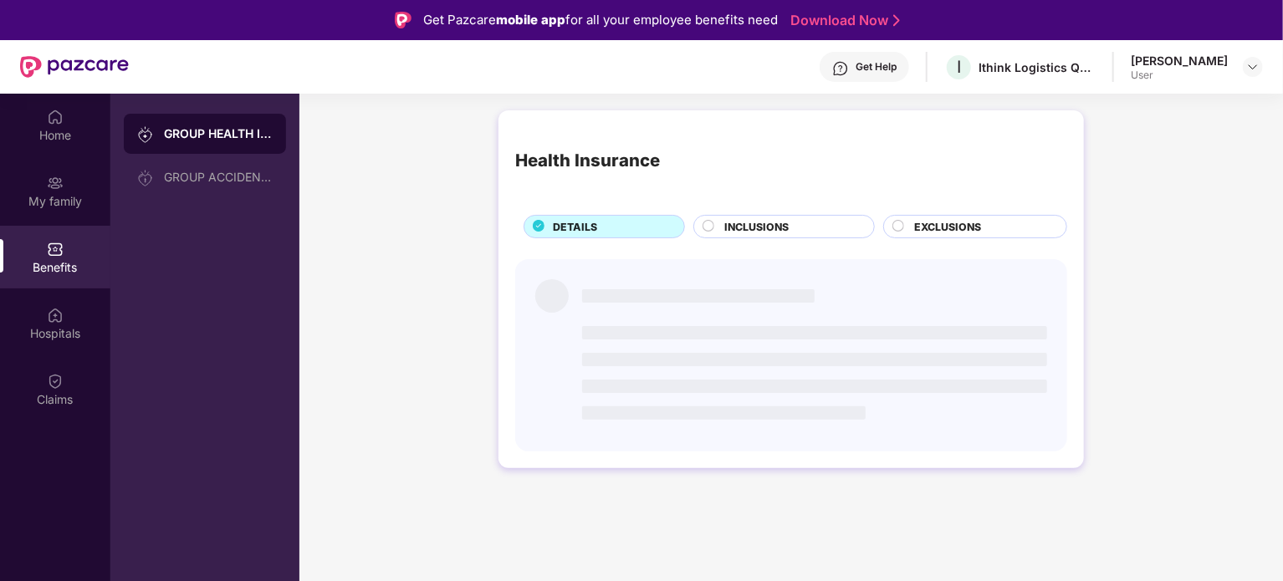
click at [876, 131] on div "Health Insurance" at bounding box center [791, 161] width 552 height 68
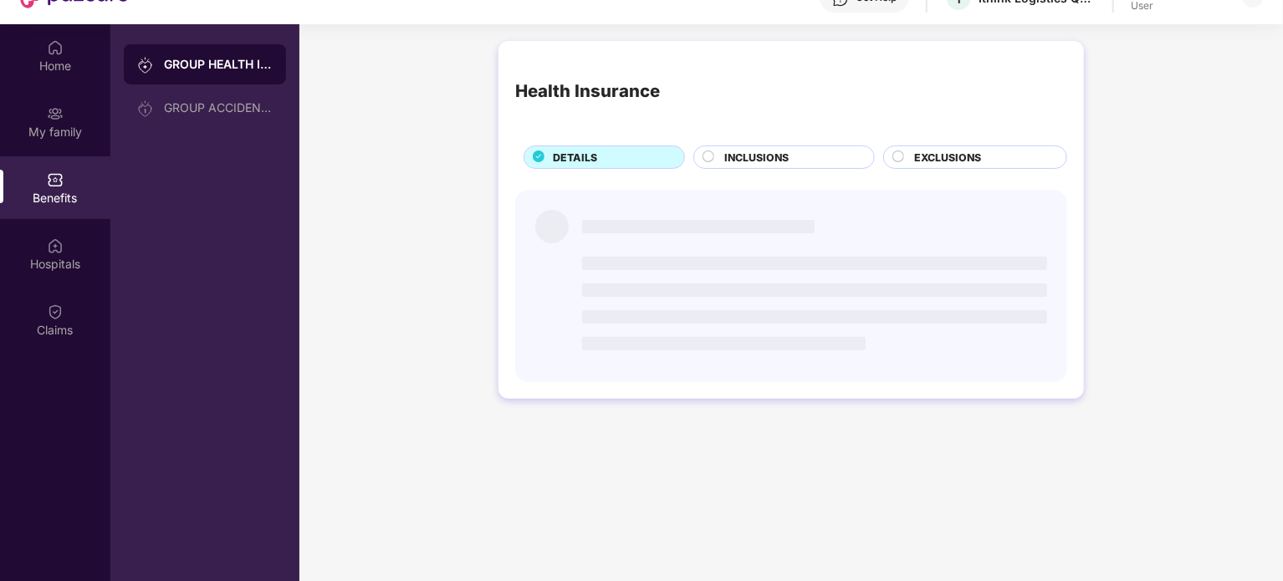
scroll to position [89, 0]
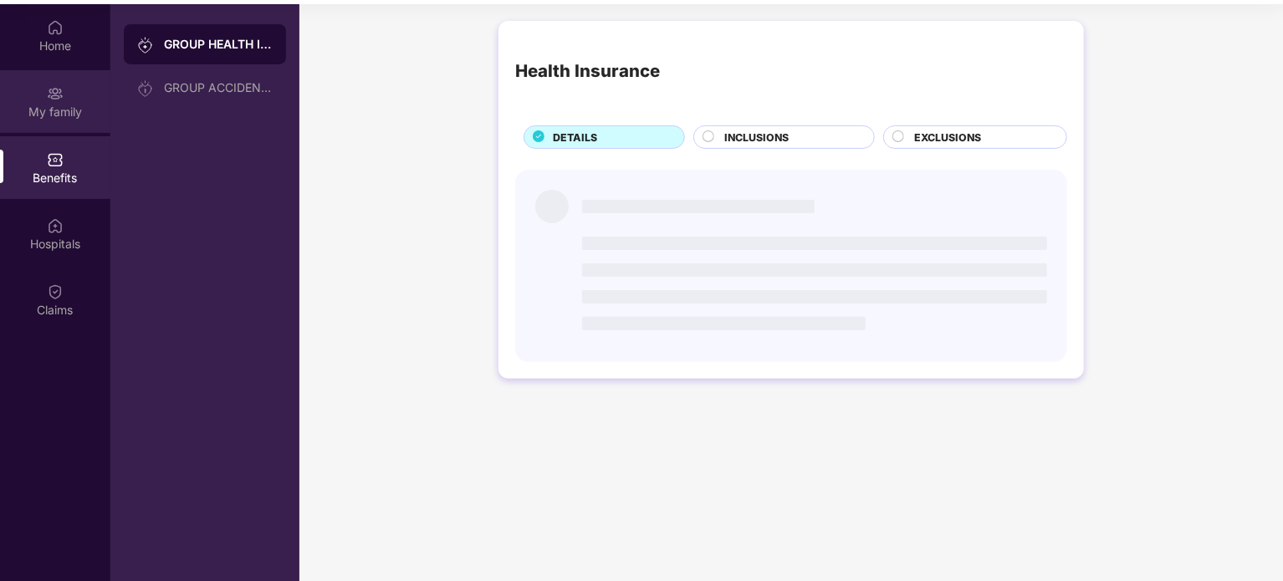
click at [85, 93] on div "My family" at bounding box center [55, 101] width 110 height 63
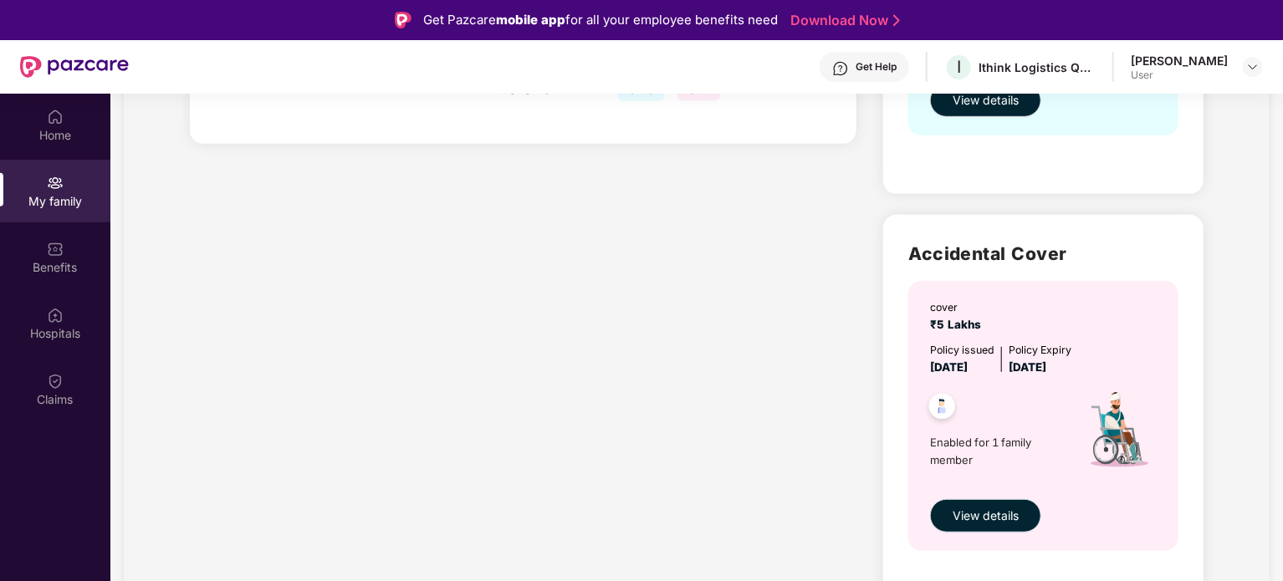
scroll to position [415, 0]
click at [980, 516] on span "View details" at bounding box center [985, 514] width 66 height 18
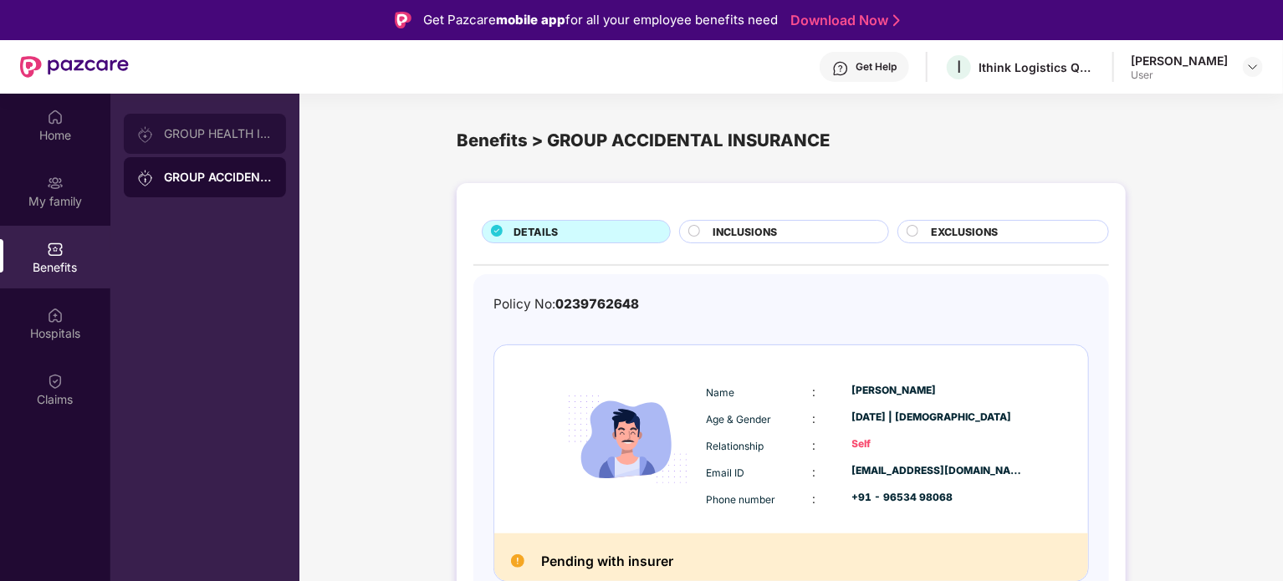
click at [205, 134] on div "GROUP HEALTH INSURANCE" at bounding box center [218, 133] width 109 height 13
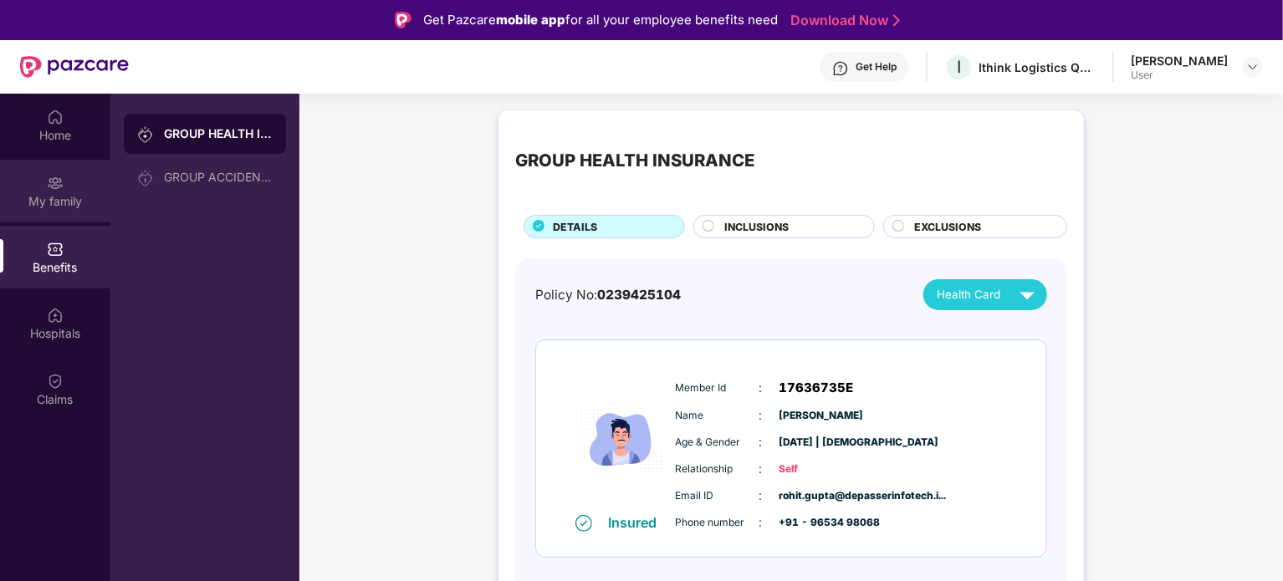
click at [67, 183] on div "My family" at bounding box center [55, 191] width 110 height 63
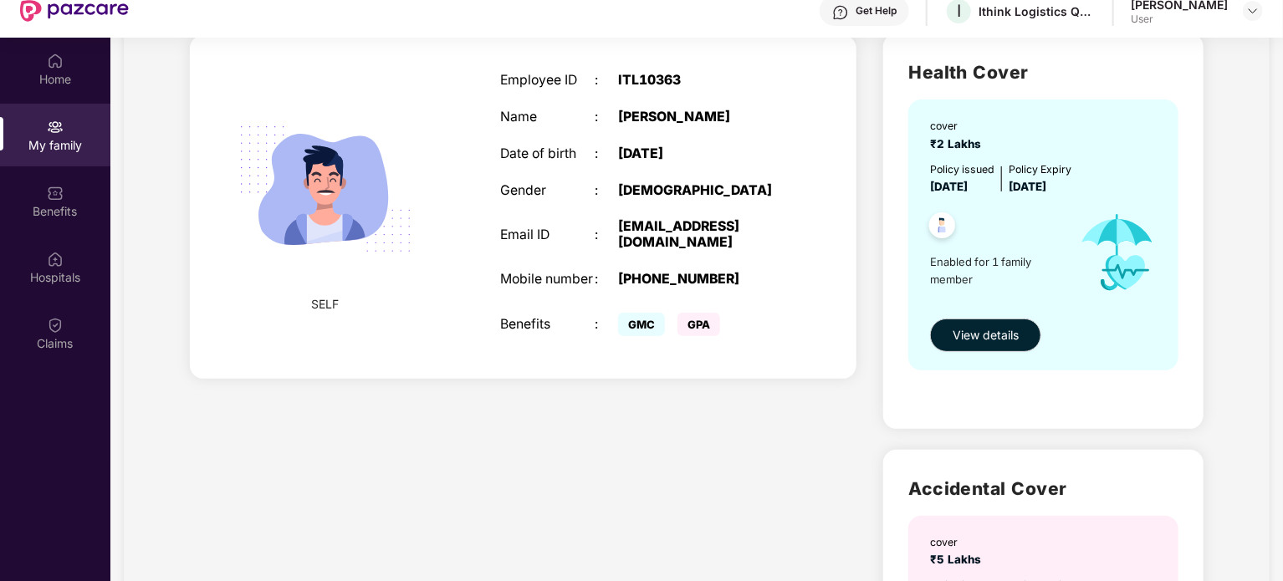
scroll to position [120, 0]
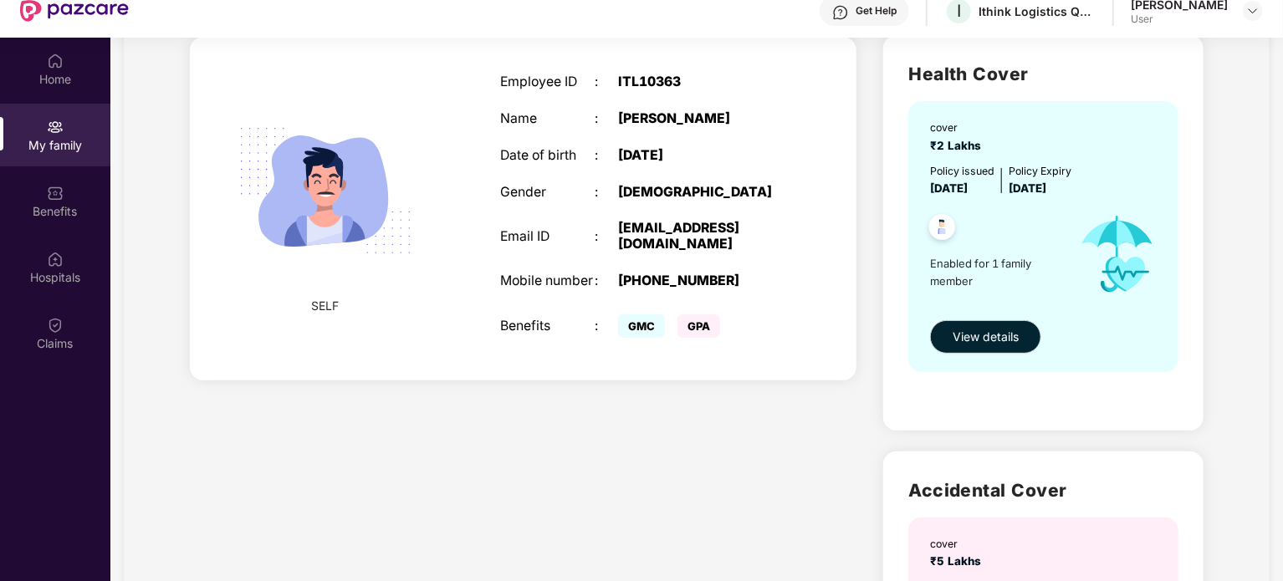
drag, startPoint x: 990, startPoint y: 282, endPoint x: 879, endPoint y: 261, distance: 113.2
click at [879, 261] on div "Health Cover cover ₹2 Lakhs Policy issued 15 May 2025 Policy Expiry 14 May 2026…" at bounding box center [1043, 444] width 347 height 845
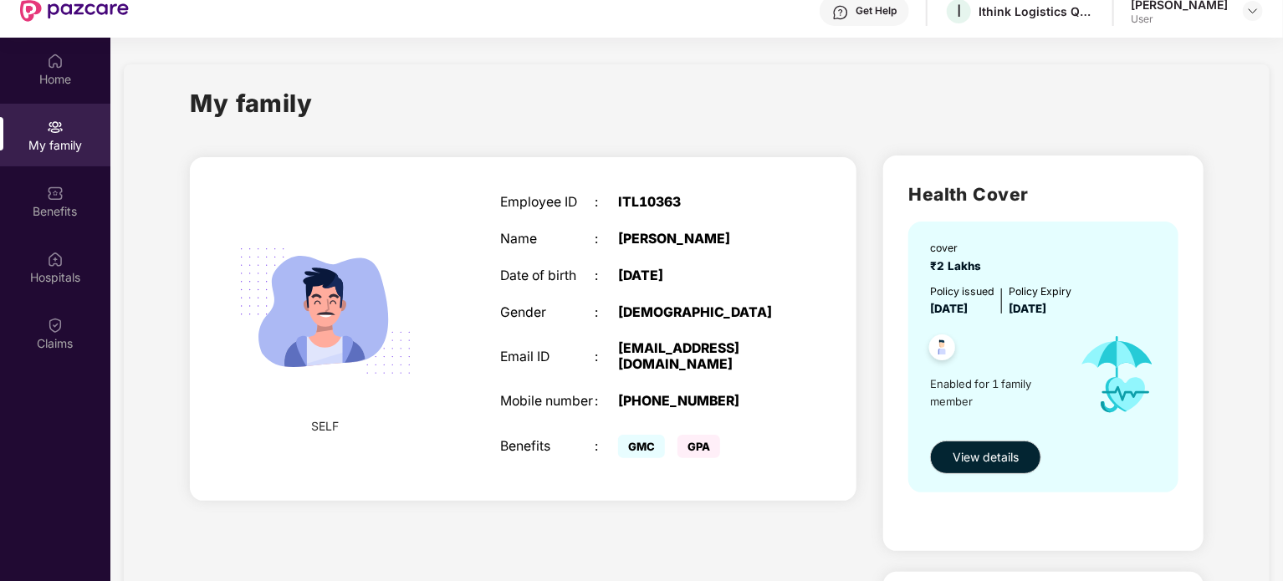
click at [883, 303] on div "Health Cover cover ₹2 Lakhs Policy issued 15 May 2025 Policy Expiry 14 May 2026…" at bounding box center [1043, 353] width 320 height 395
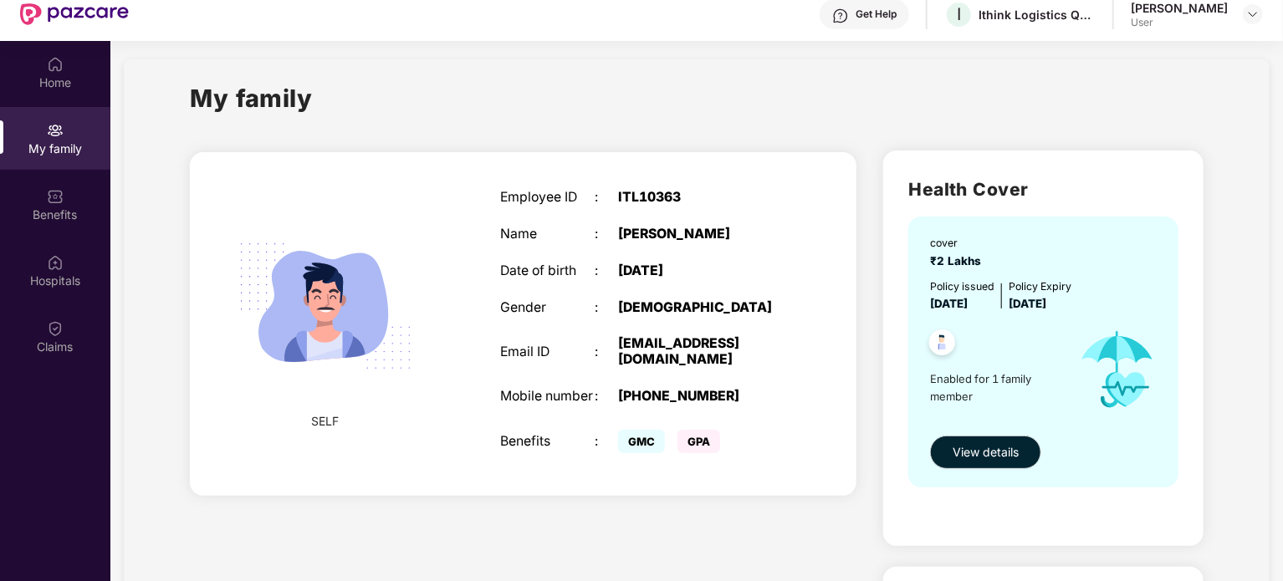
scroll to position [7, 0]
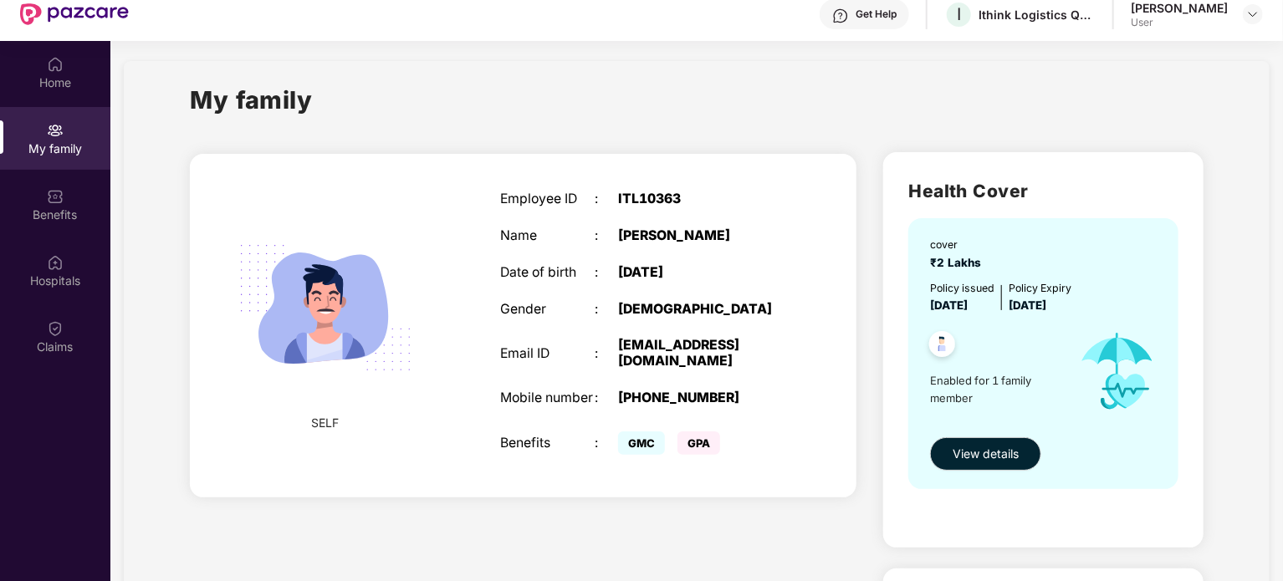
click at [939, 340] on img at bounding box center [941, 346] width 41 height 41
click at [947, 344] on img at bounding box center [941, 346] width 41 height 41
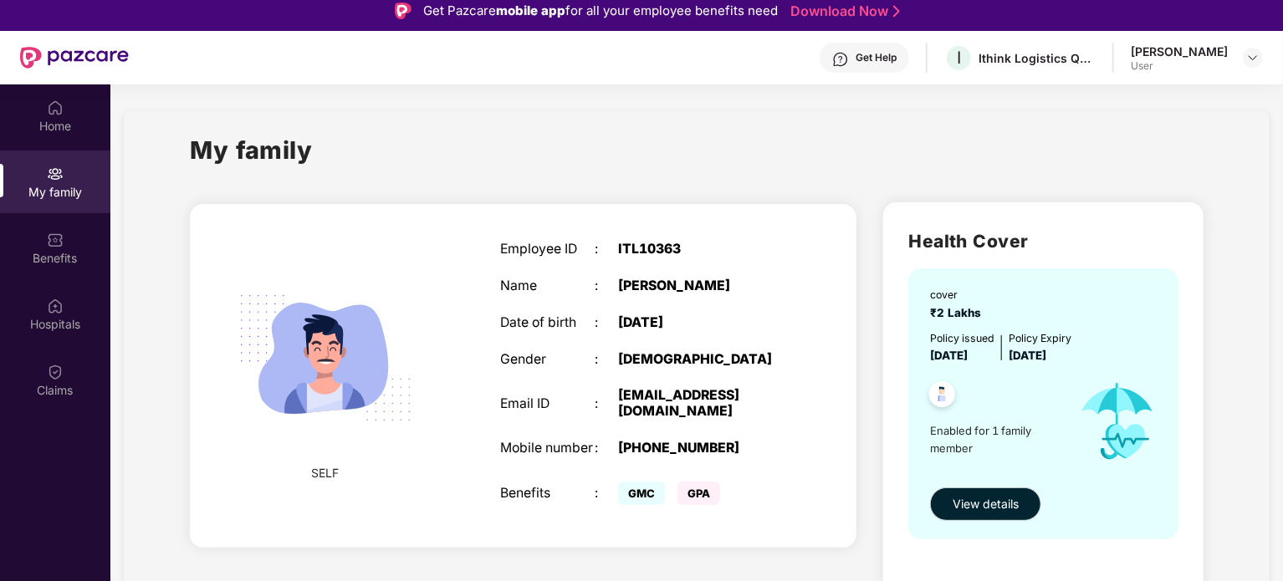
scroll to position [0, 0]
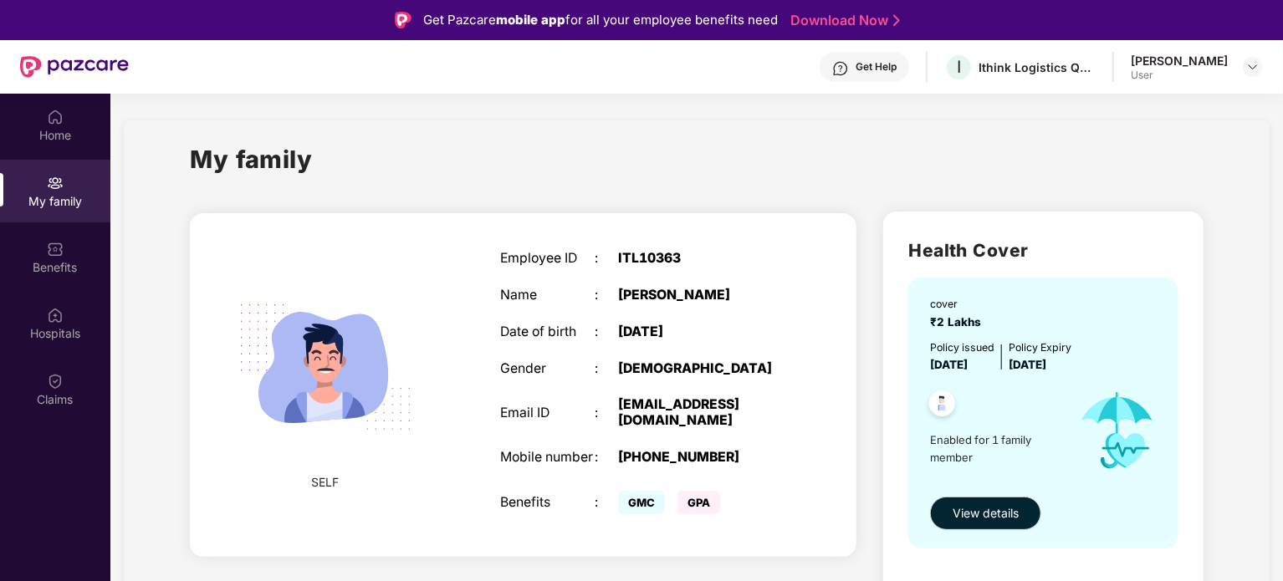
click at [1237, 65] on div "Rohit Arvind Gupta User" at bounding box center [1197, 67] width 132 height 29
click at [1255, 64] on img at bounding box center [1252, 66] width 13 height 13
click at [1156, 155] on div "[PERSON_NAME]" at bounding box center [1160, 153] width 97 height 16
click at [990, 241] on h2 "Health Cover" at bounding box center [1043, 251] width 270 height 28
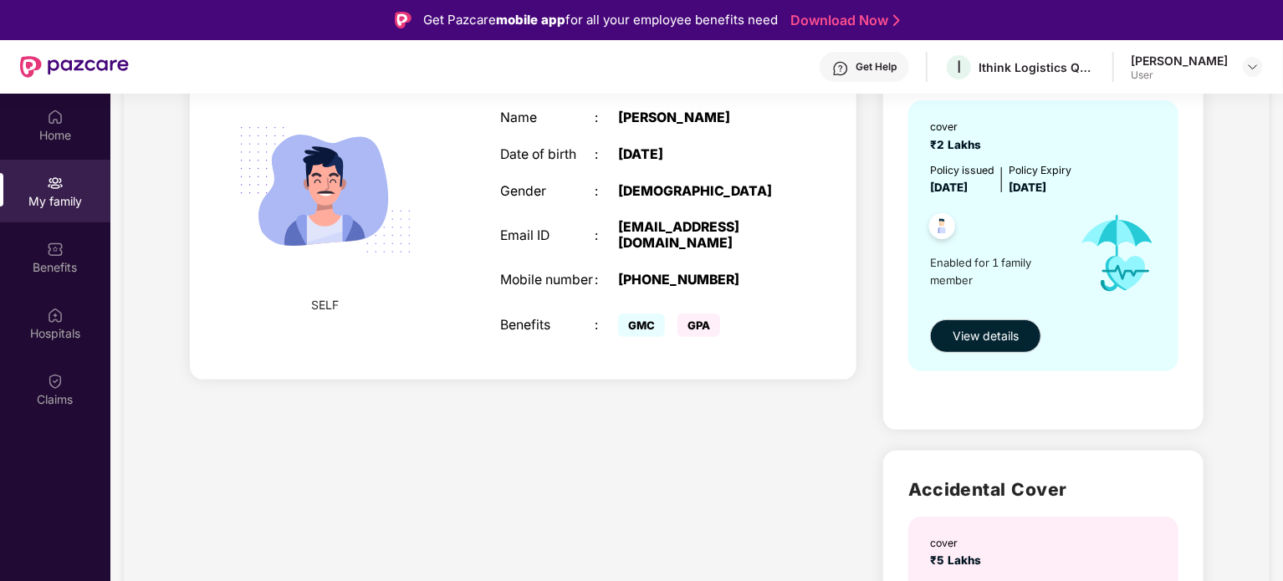
scroll to position [211, 0]
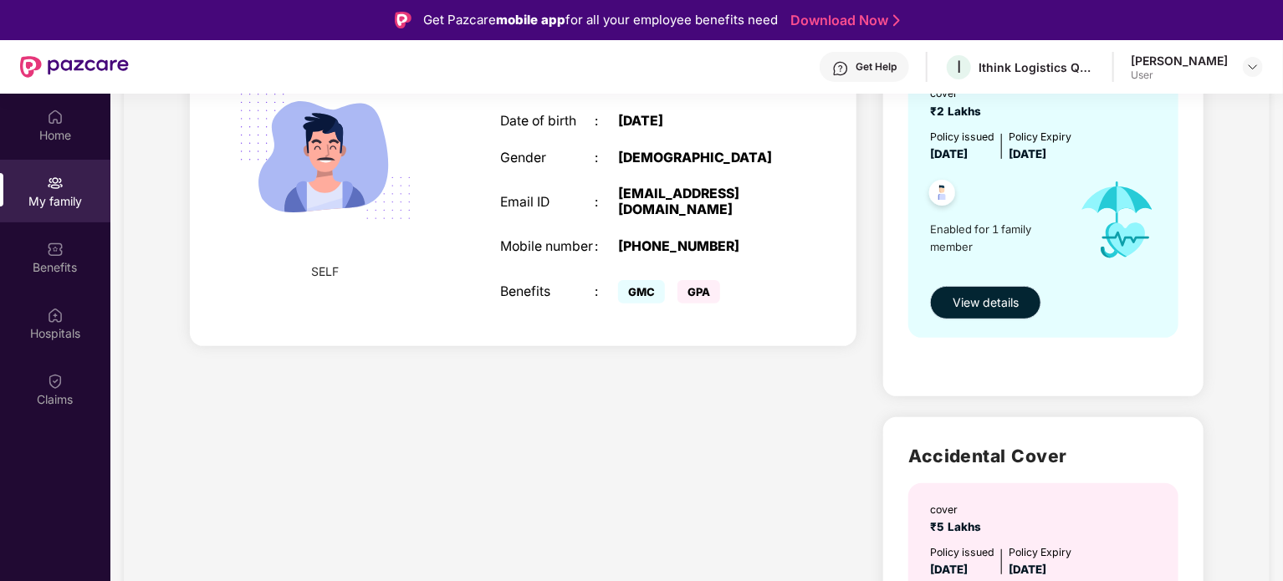
click at [977, 309] on span "View details" at bounding box center [985, 302] width 66 height 18
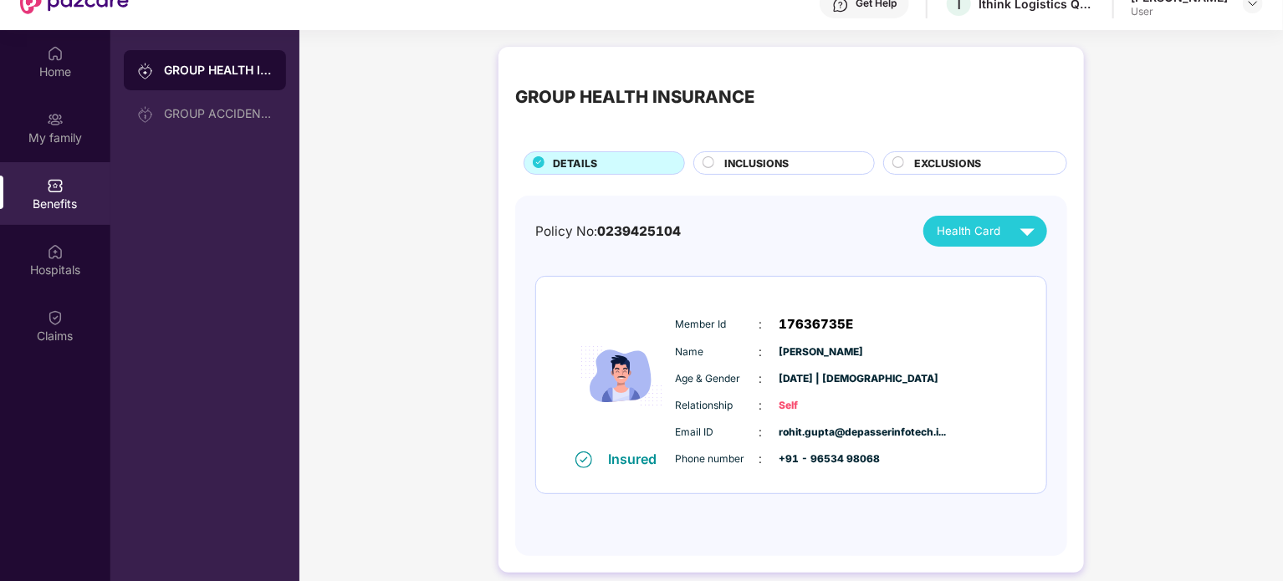
scroll to position [80, 0]
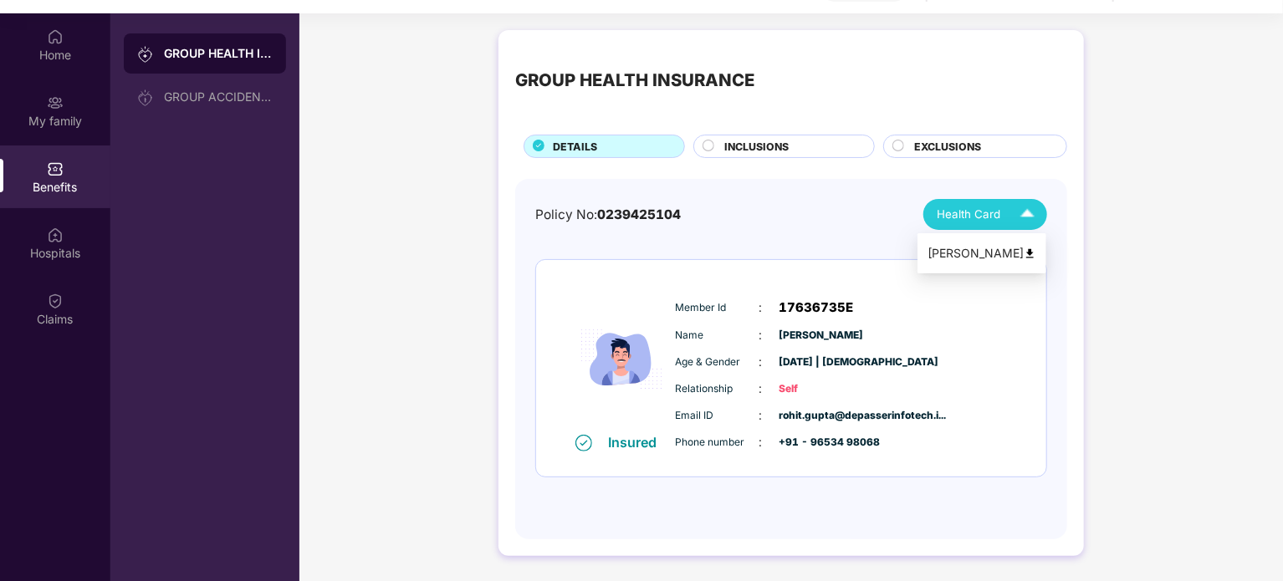
click at [971, 220] on span "Health Card" at bounding box center [969, 215] width 64 height 18
click at [758, 145] on span "INCLUSIONS" at bounding box center [756, 147] width 64 height 16
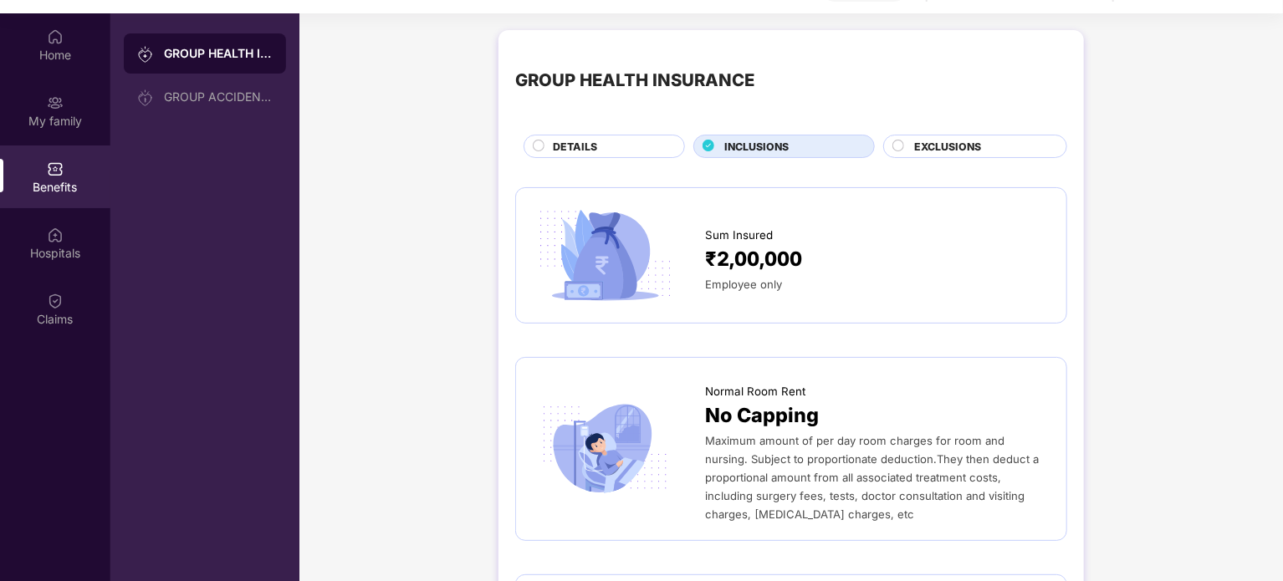
click at [650, 135] on div "DETAILS" at bounding box center [603, 146] width 161 height 23
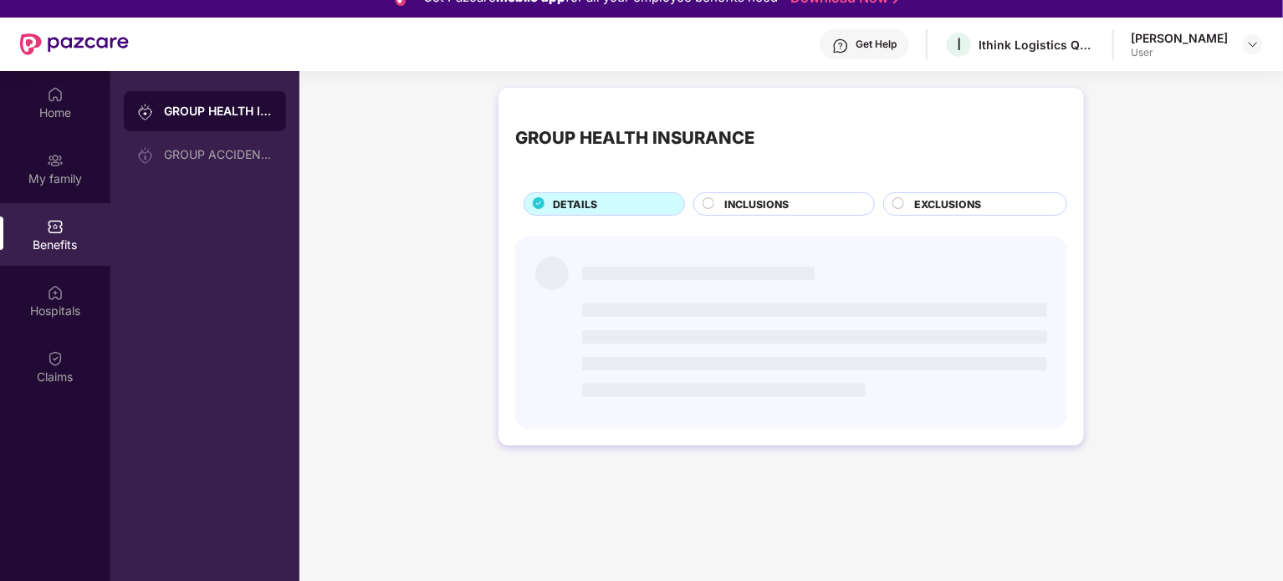
scroll to position [23, 0]
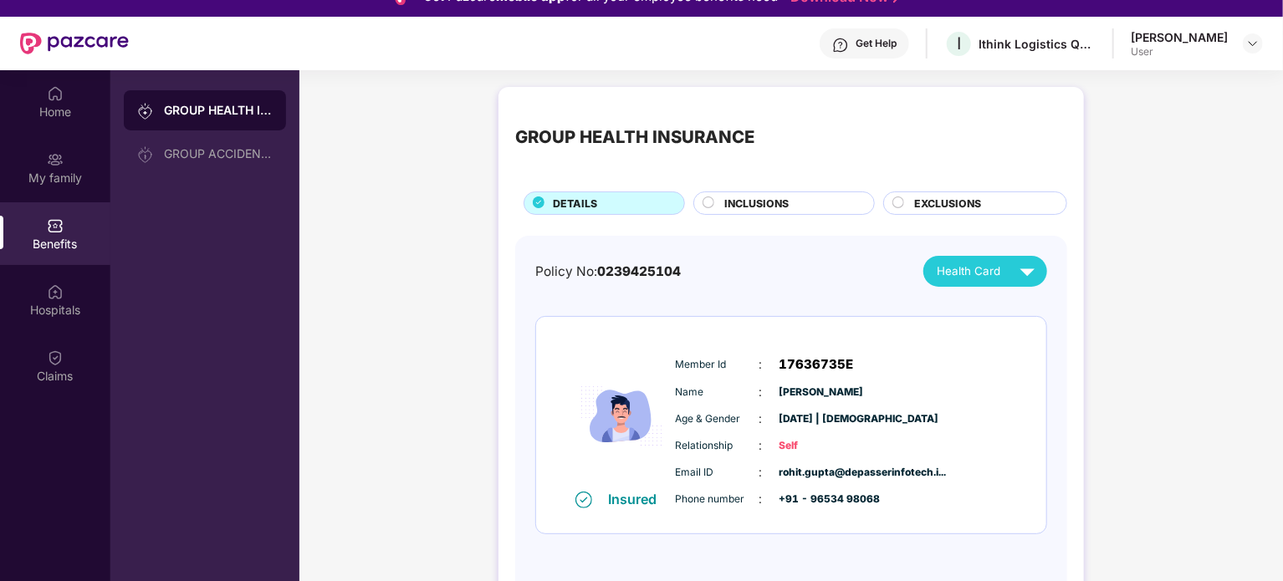
click at [907, 199] on div "EXCLUSIONS" at bounding box center [982, 205] width 152 height 18
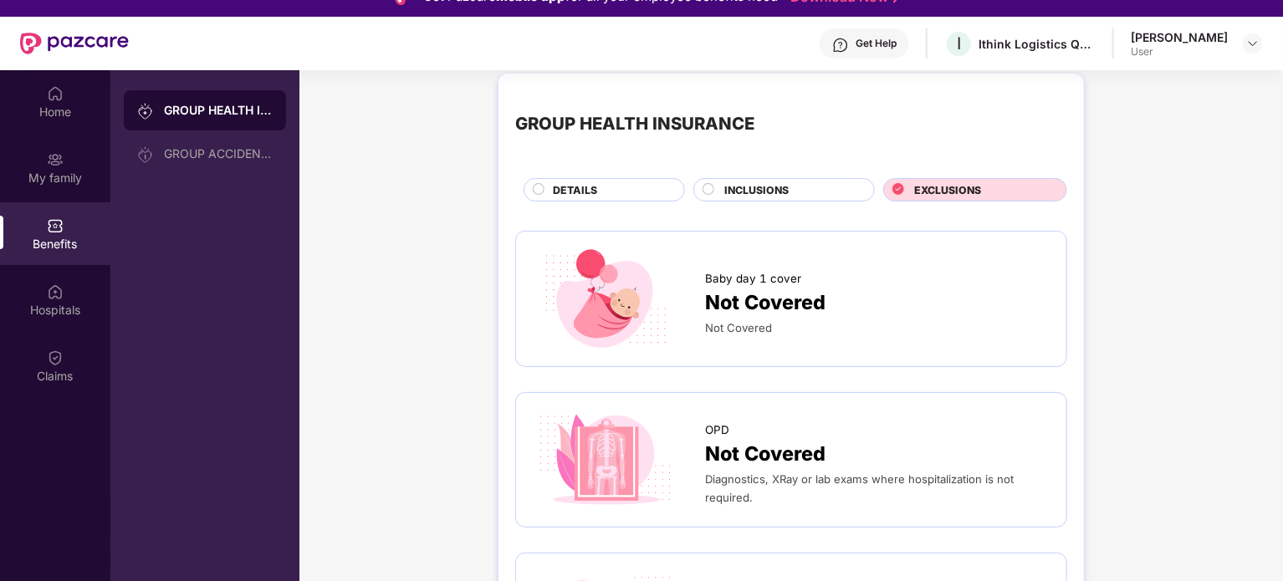
scroll to position [16, 0]
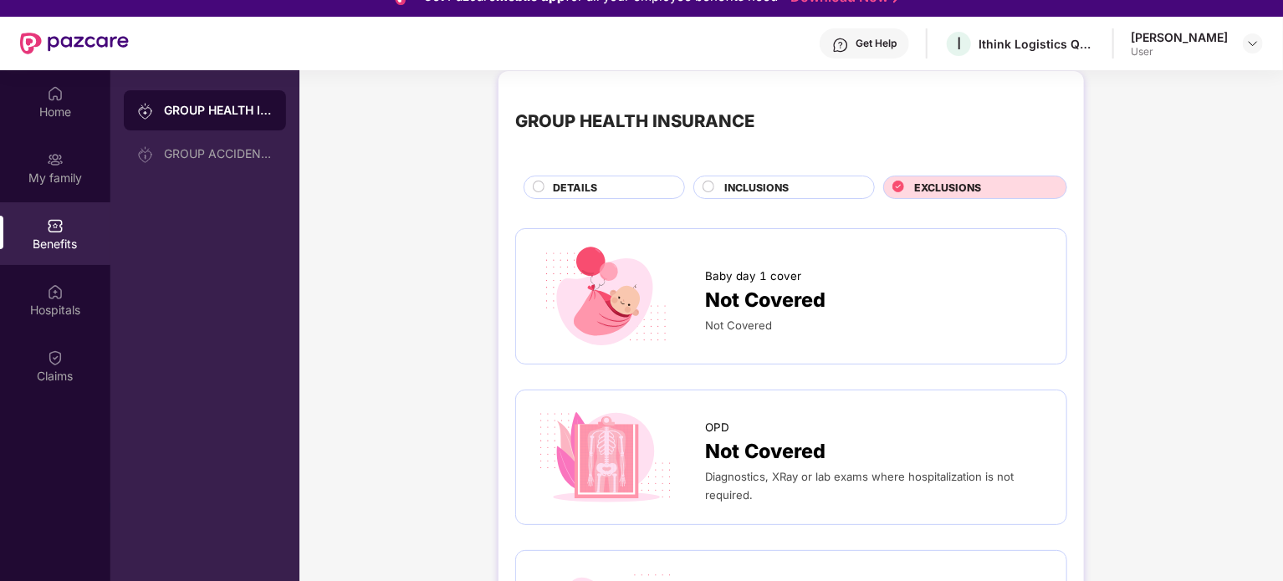
click at [620, 196] on div "DETAILS" at bounding box center [609, 189] width 131 height 18
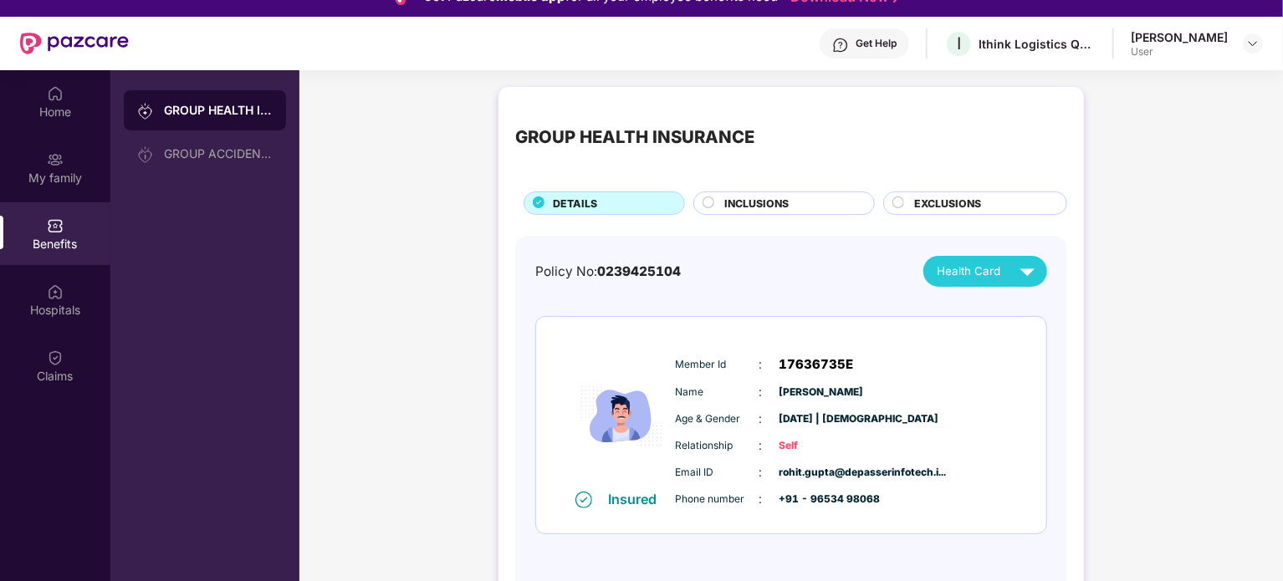
scroll to position [94, 0]
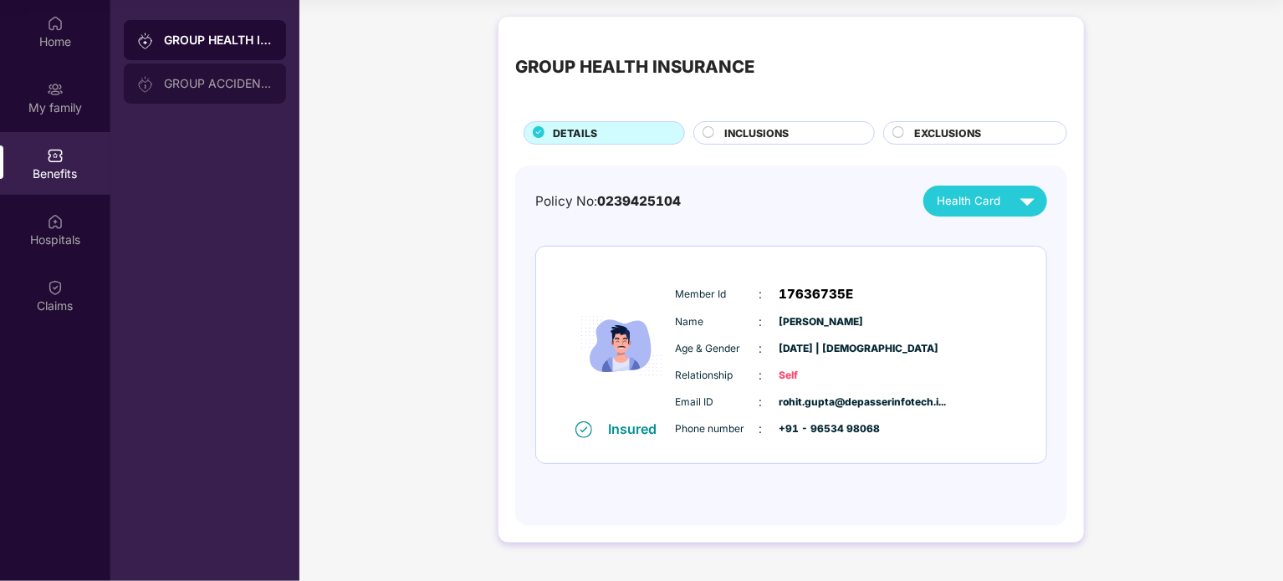
click at [225, 83] on div "GROUP ACCIDENTAL INSURANCE" at bounding box center [218, 83] width 109 height 13
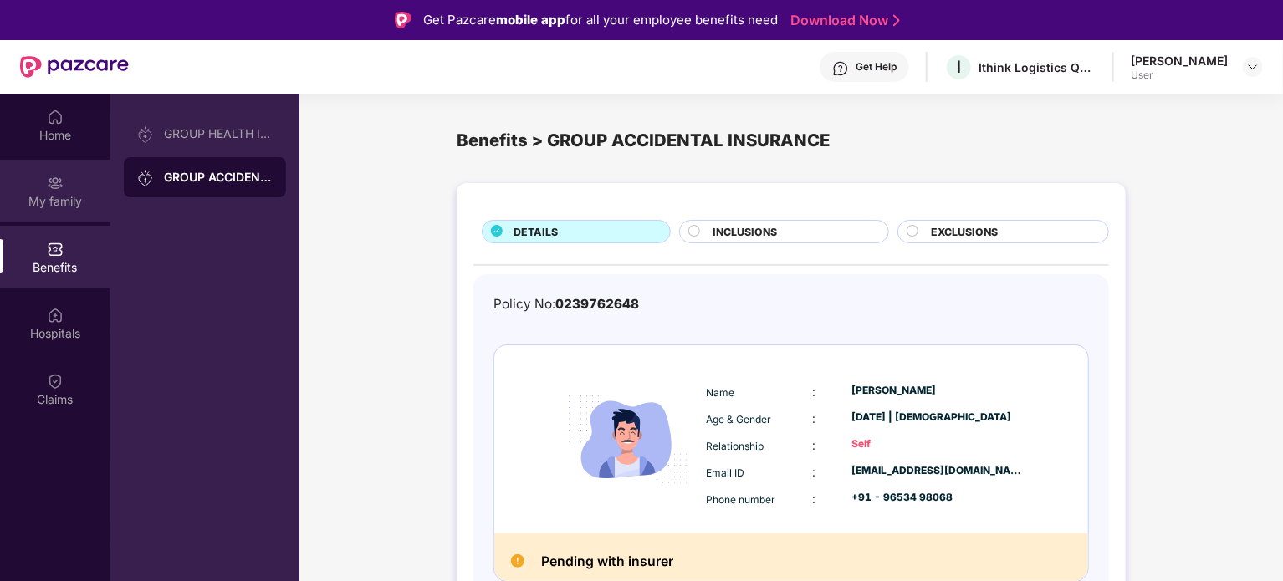
click at [59, 217] on div "My family" at bounding box center [55, 191] width 110 height 63
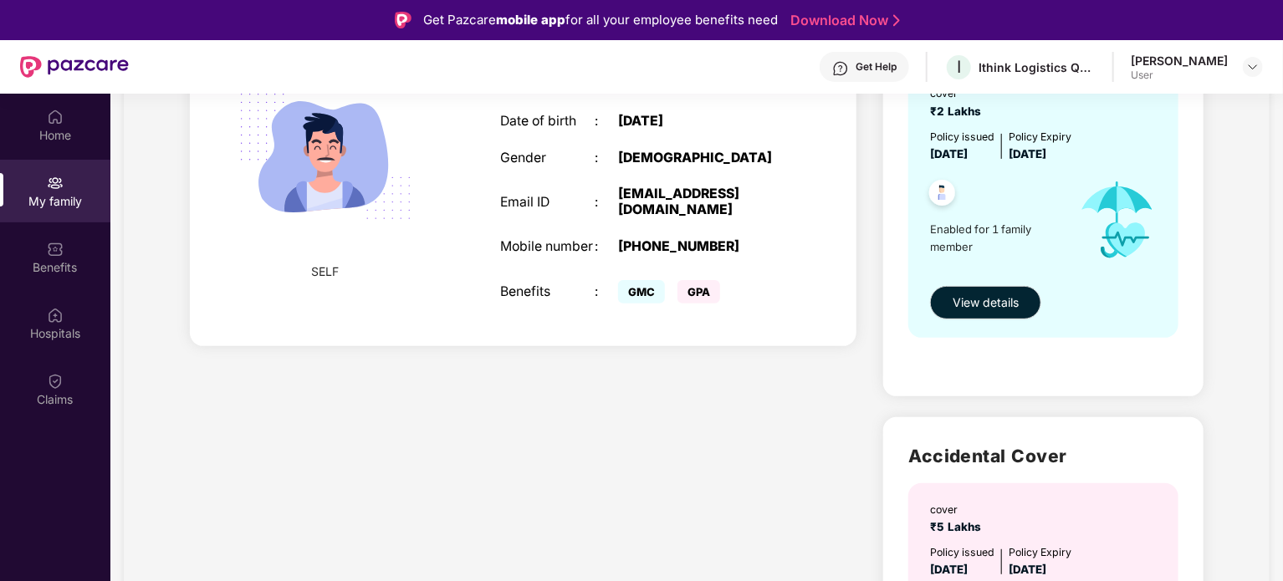
click at [340, 278] on div "SELF" at bounding box center [325, 174] width 158 height 248
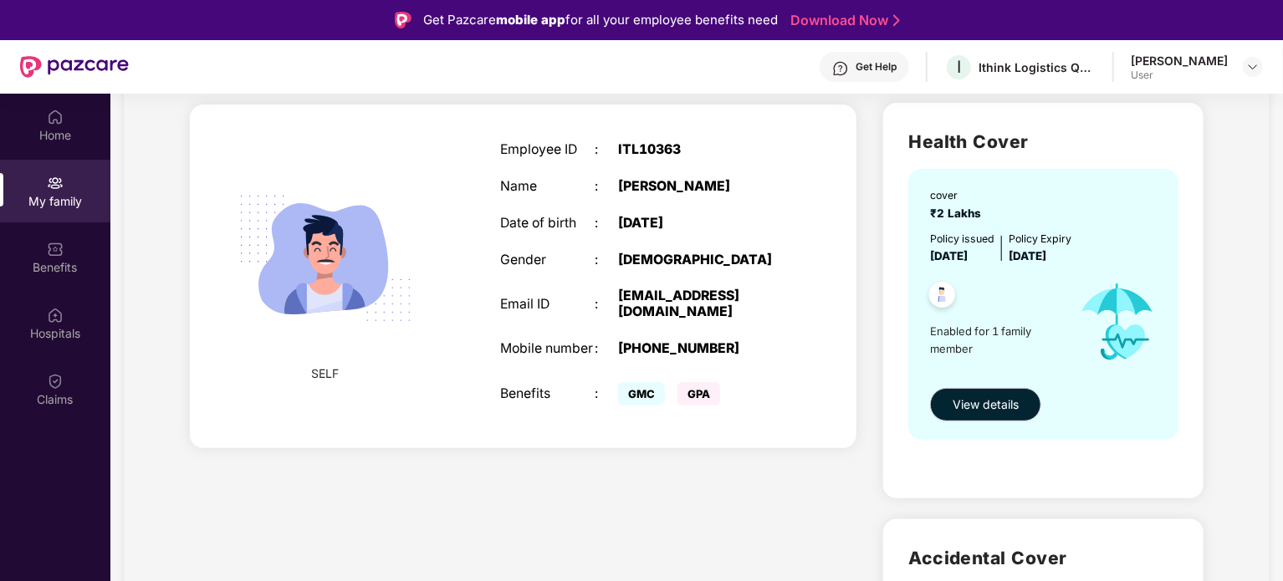
scroll to position [110, 0]
click at [926, 324] on div "cover ₹2 Lakhs Policy issued 15 May 2025 Policy Expiry 14 May 2026 Enabled for …" at bounding box center [1043, 303] width 270 height 270
drag, startPoint x: 926, startPoint y: 324, endPoint x: 1027, endPoint y: 334, distance: 100.8
click at [1027, 334] on div "cover ₹2 Lakhs Policy issued 15 May 2025 Policy Expiry 14 May 2026 Enabled for …" at bounding box center [1043, 303] width 270 height 270
click at [970, 354] on span "Enabled for 1 family member" at bounding box center [997, 339] width 134 height 34
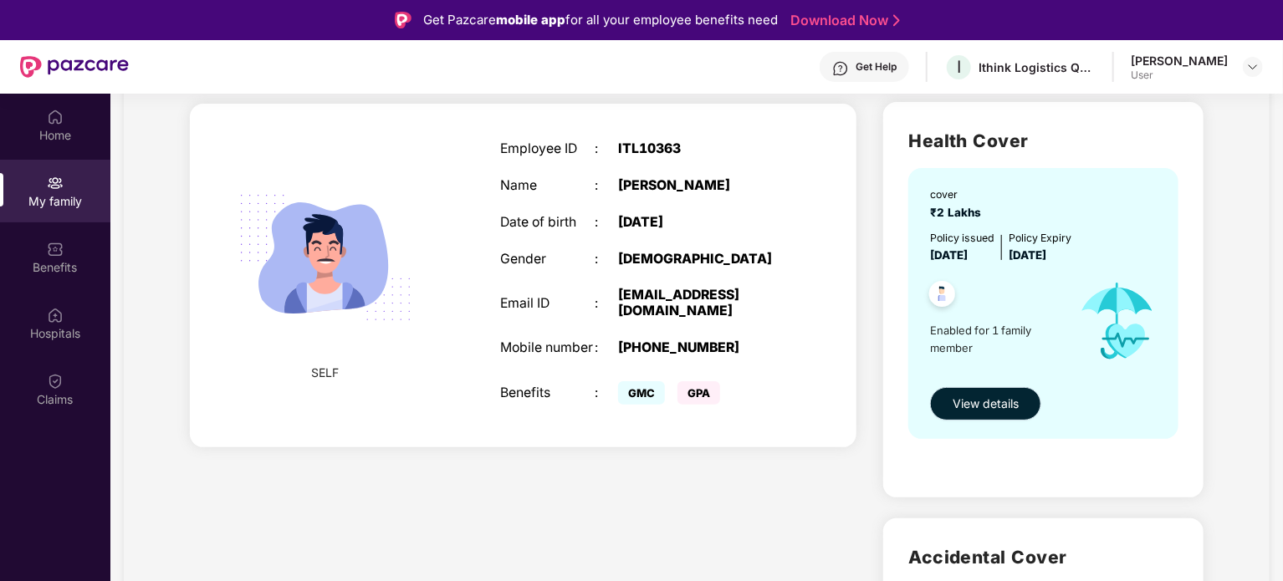
click at [990, 413] on button "View details" at bounding box center [985, 403] width 111 height 33
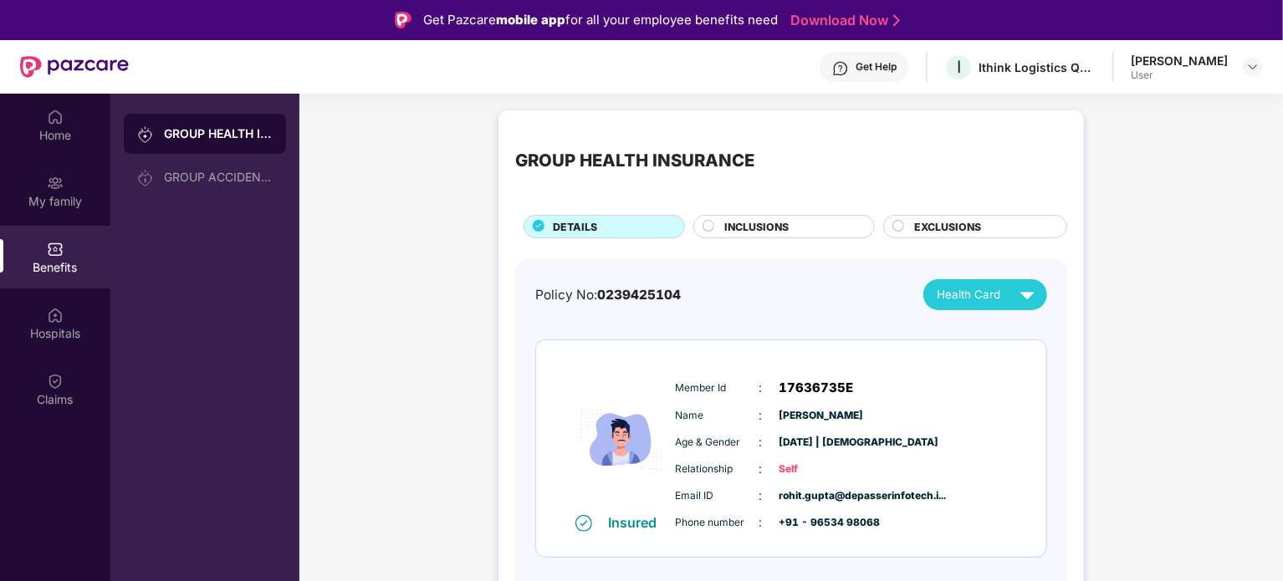
click at [785, 219] on span "INCLUSIONS" at bounding box center [756, 227] width 64 height 16
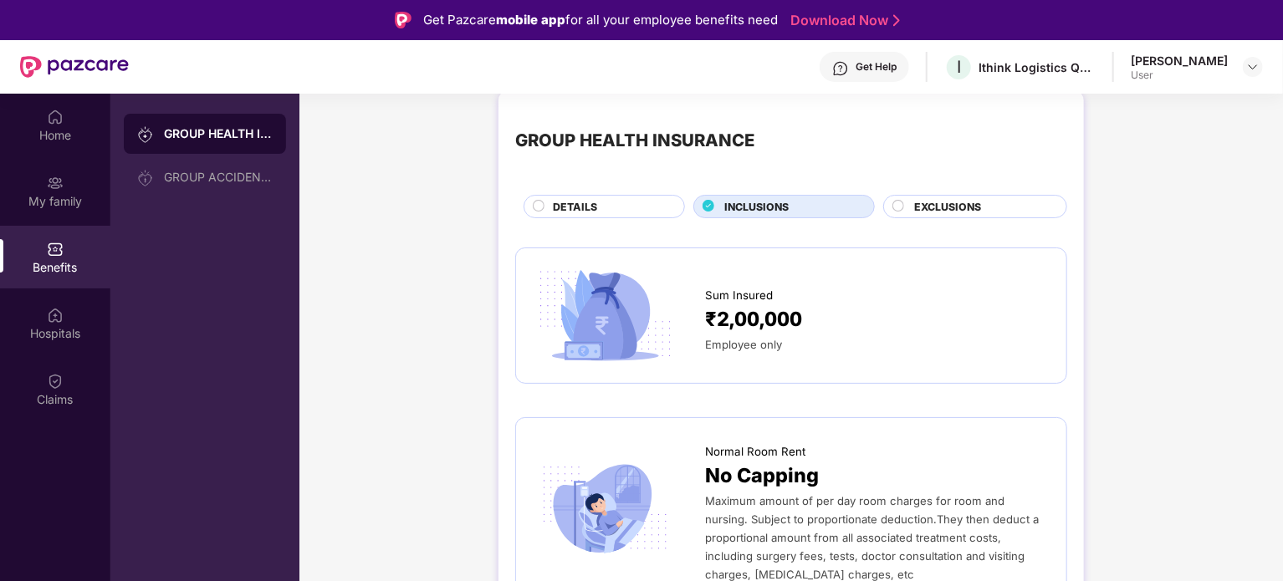
scroll to position [23, 0]
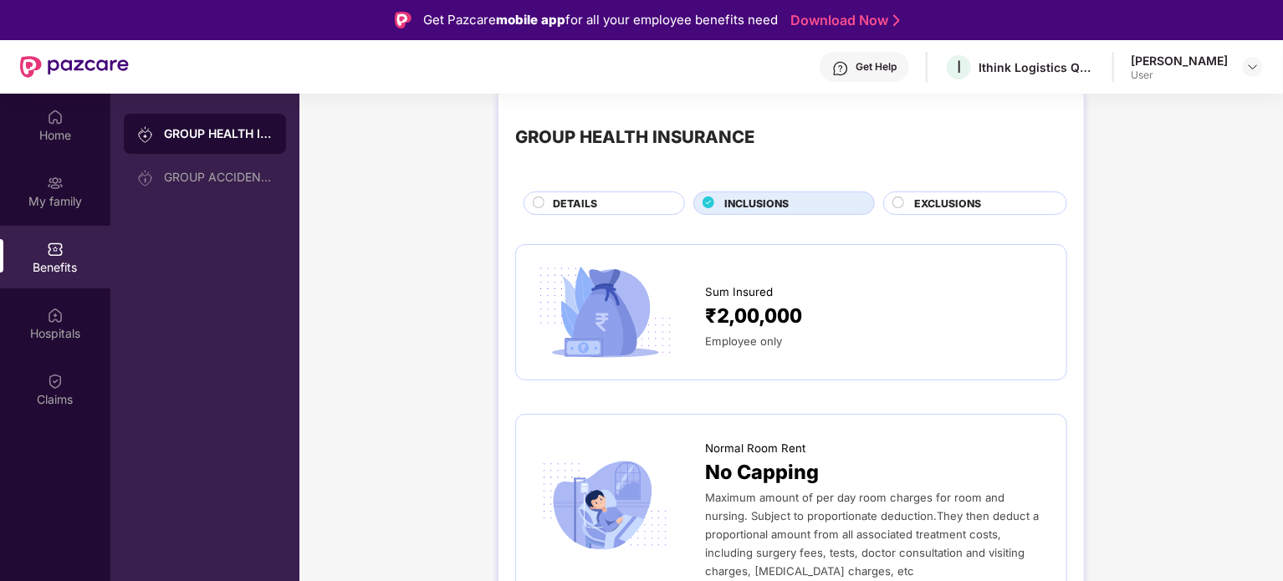
click at [1000, 200] on div "EXCLUSIONS" at bounding box center [982, 205] width 152 height 18
